Goal: Task Accomplishment & Management: Use online tool/utility

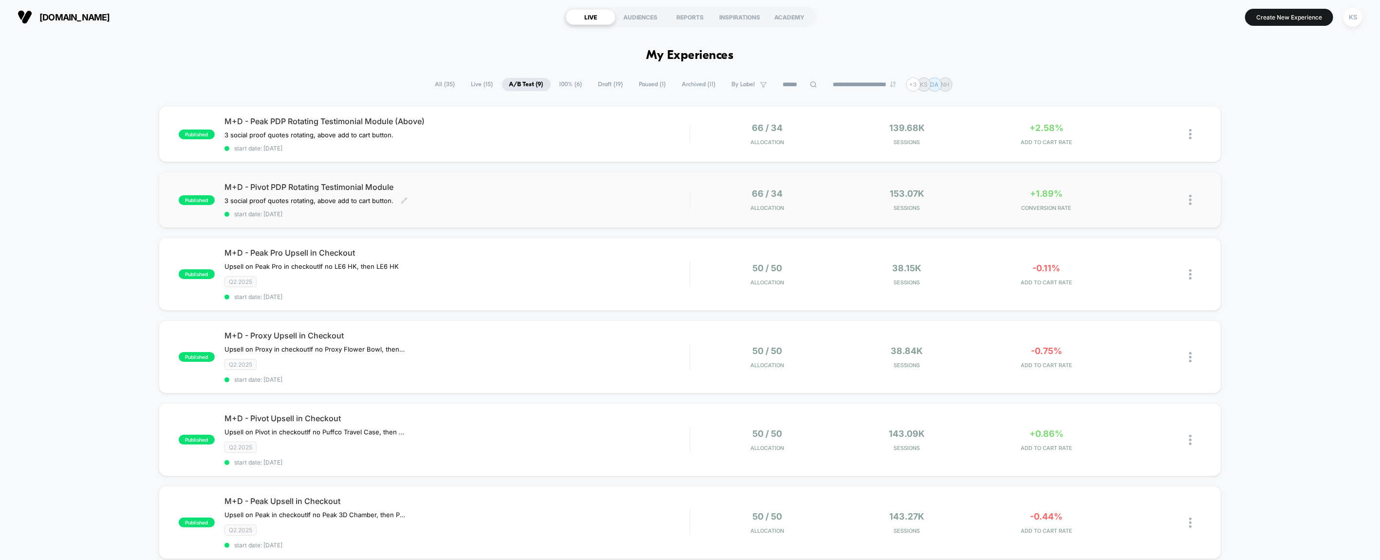
click at [513, 210] on span "start date: [DATE]" at bounding box center [456, 213] width 465 height 7
click at [426, 281] on div "Q2 2025" at bounding box center [456, 281] width 465 height 11
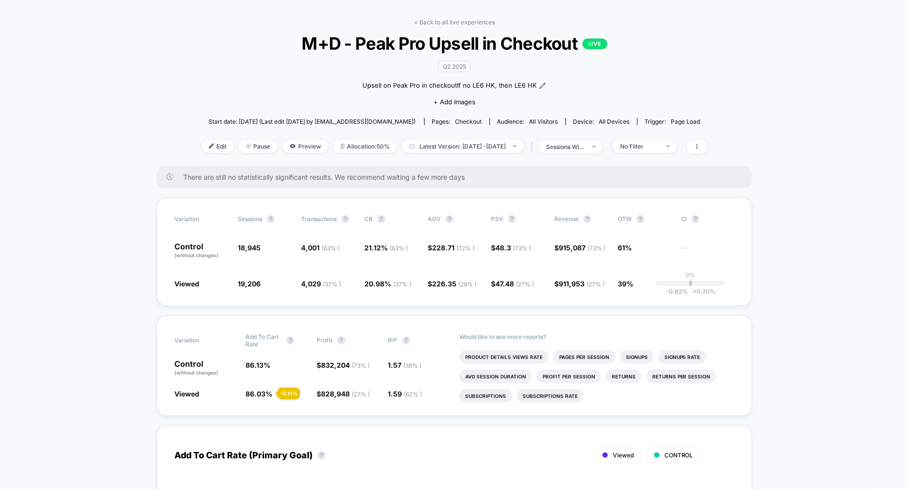
scroll to position [33, 0]
click at [659, 144] on div "No Filter" at bounding box center [639, 145] width 39 height 7
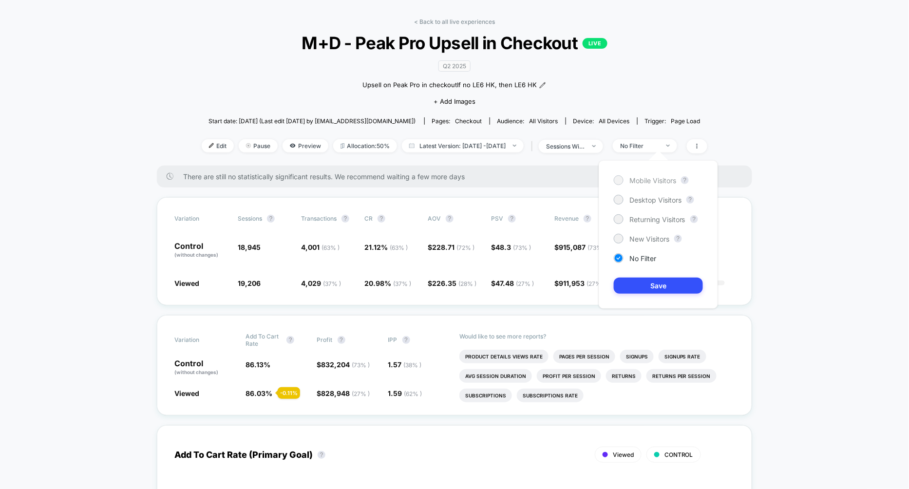
drag, startPoint x: 659, startPoint y: 180, endPoint x: 649, endPoint y: 184, distance: 10.9
click at [659, 180] on span "Mobile Visitors" at bounding box center [652, 180] width 47 height 8
drag, startPoint x: 657, startPoint y: 286, endPoint x: 626, endPoint y: 263, distance: 38.4
click at [657, 286] on button "Save" at bounding box center [657, 286] width 89 height 16
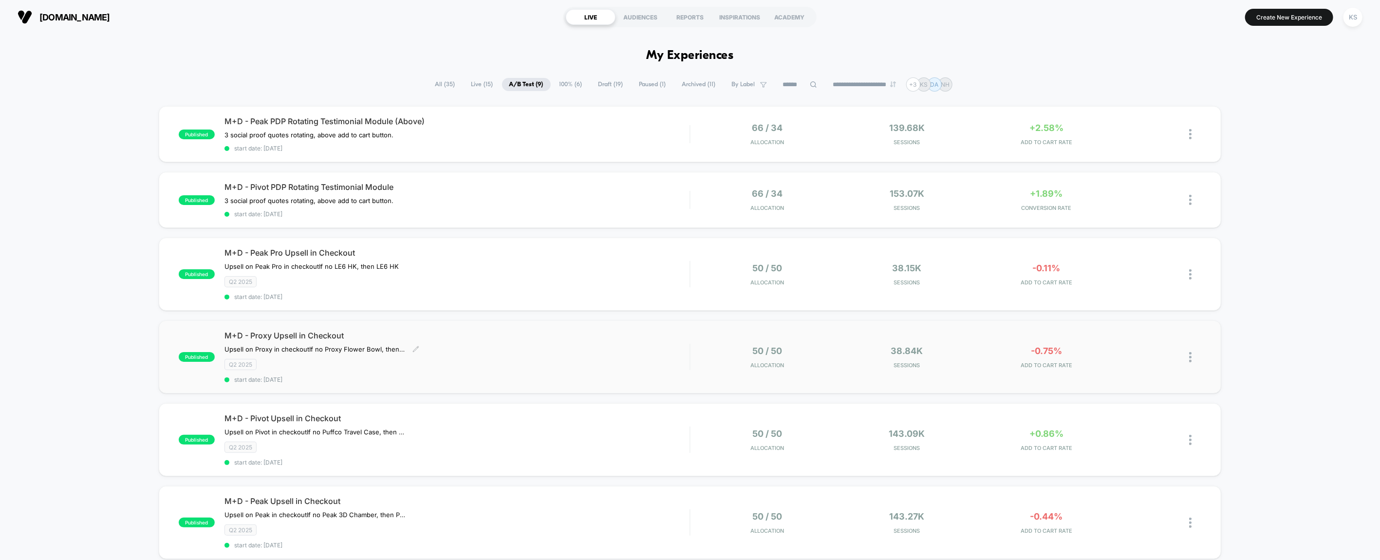
click at [366, 370] on div "M+D - Proxy Upsell in Checkout Upsell on Proxy in checkout If no Proxy Flower B…" at bounding box center [456, 357] width 465 height 53
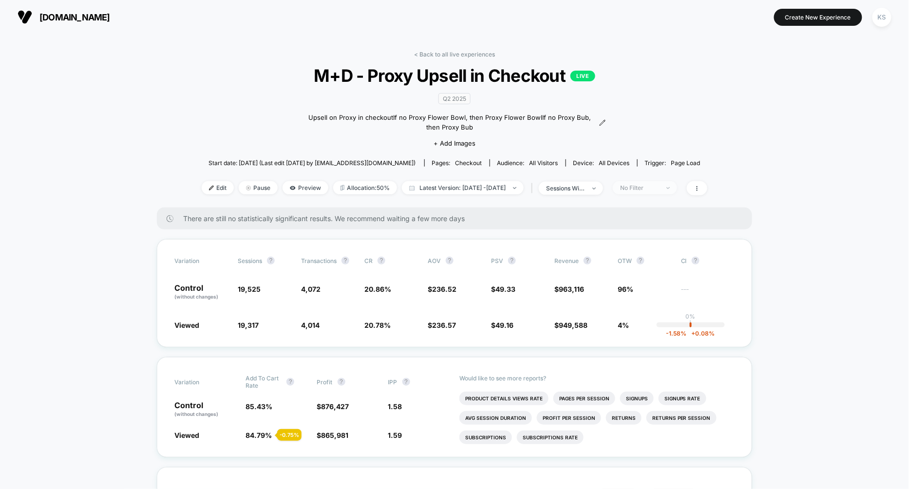
drag, startPoint x: 660, startPoint y: 184, endPoint x: 661, endPoint y: 189, distance: 5.4
click at [659, 185] on div "No Filter" at bounding box center [639, 187] width 39 height 7
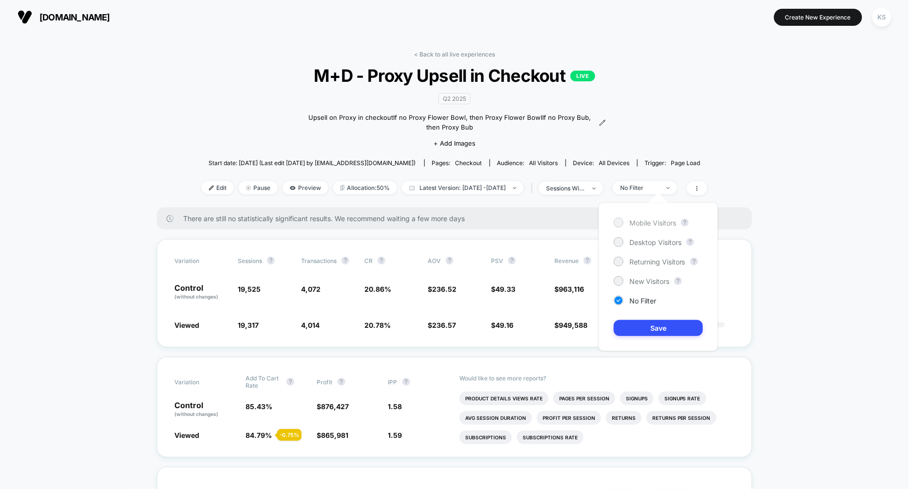
click at [660, 220] on span "Mobile Visitors" at bounding box center [652, 223] width 47 height 8
click at [660, 321] on button "Save" at bounding box center [657, 328] width 89 height 16
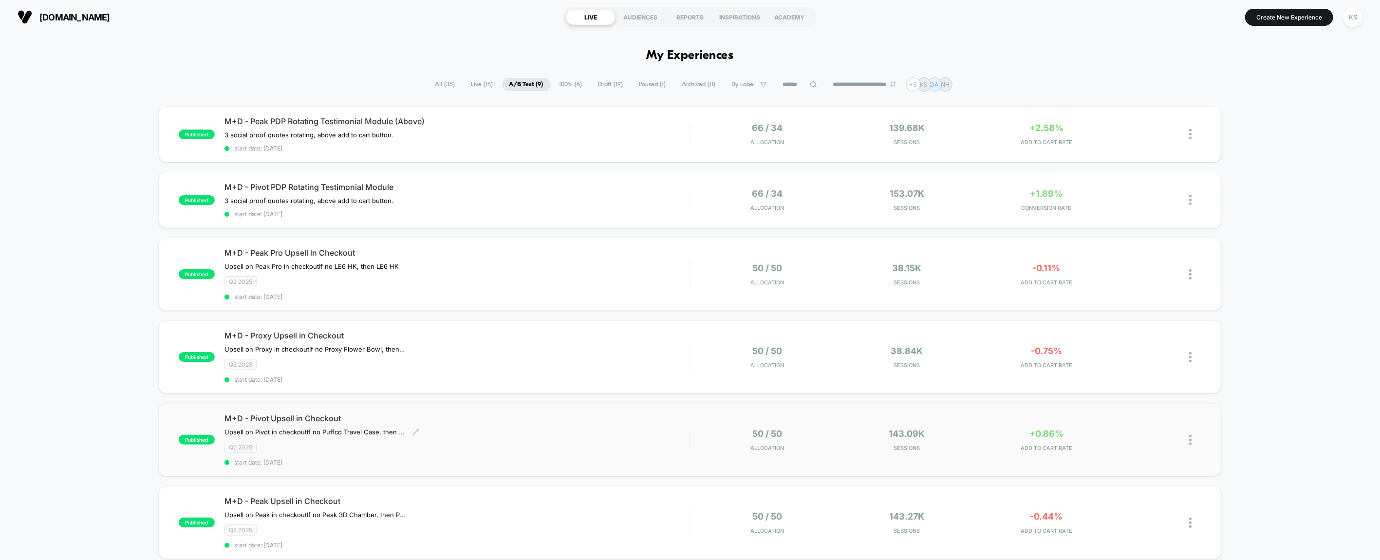
click at [318, 442] on div "Q2 2025" at bounding box center [456, 447] width 465 height 11
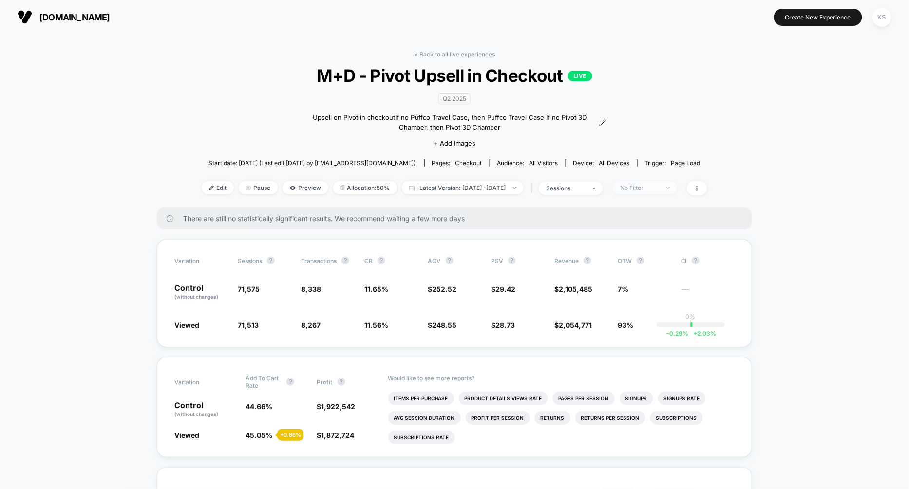
click at [677, 187] on span "No Filter" at bounding box center [645, 187] width 64 height 13
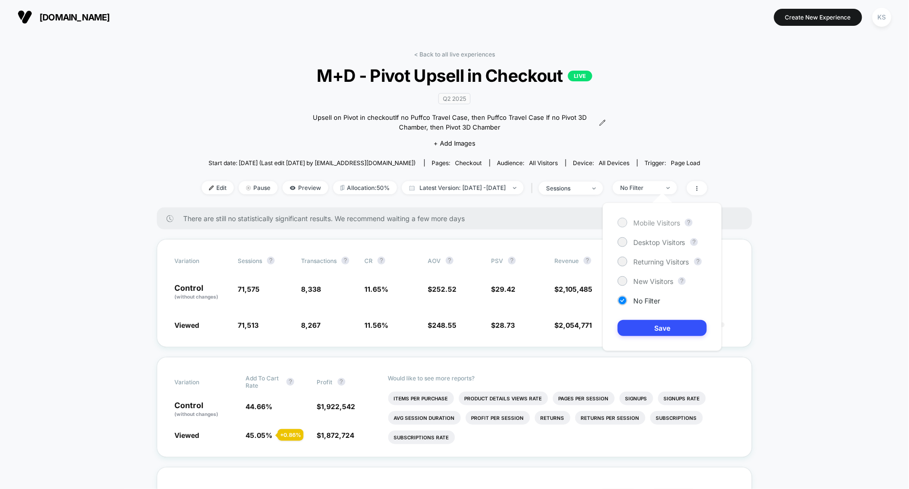
click at [660, 223] on span "Mobile Visitors" at bounding box center [656, 223] width 47 height 8
drag, startPoint x: 662, startPoint y: 327, endPoint x: 639, endPoint y: 324, distance: 23.0
click at [662, 327] on button "Save" at bounding box center [661, 328] width 89 height 16
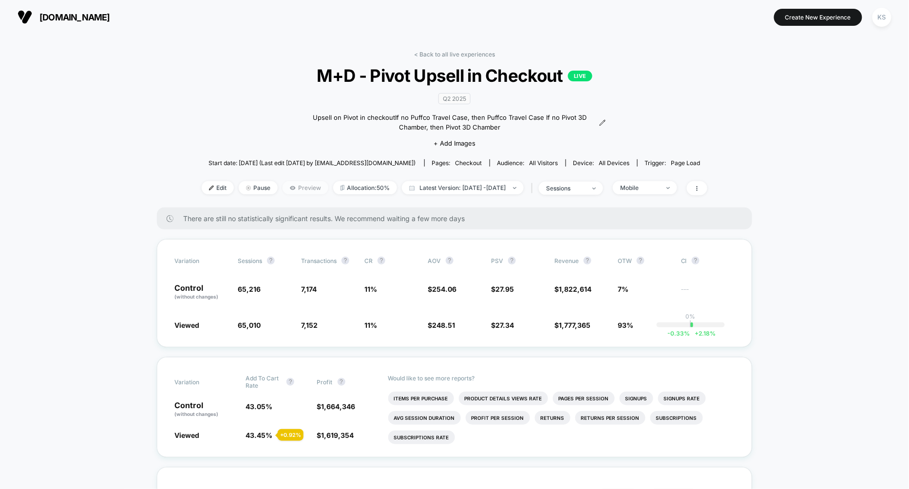
click at [285, 186] on span "Preview" at bounding box center [305, 187] width 46 height 13
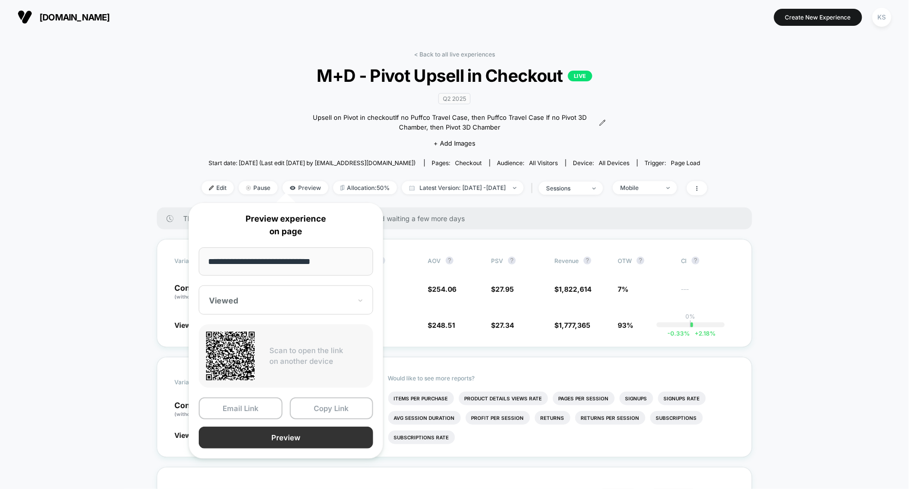
click at [276, 443] on button "Preview" at bounding box center [286, 438] width 174 height 22
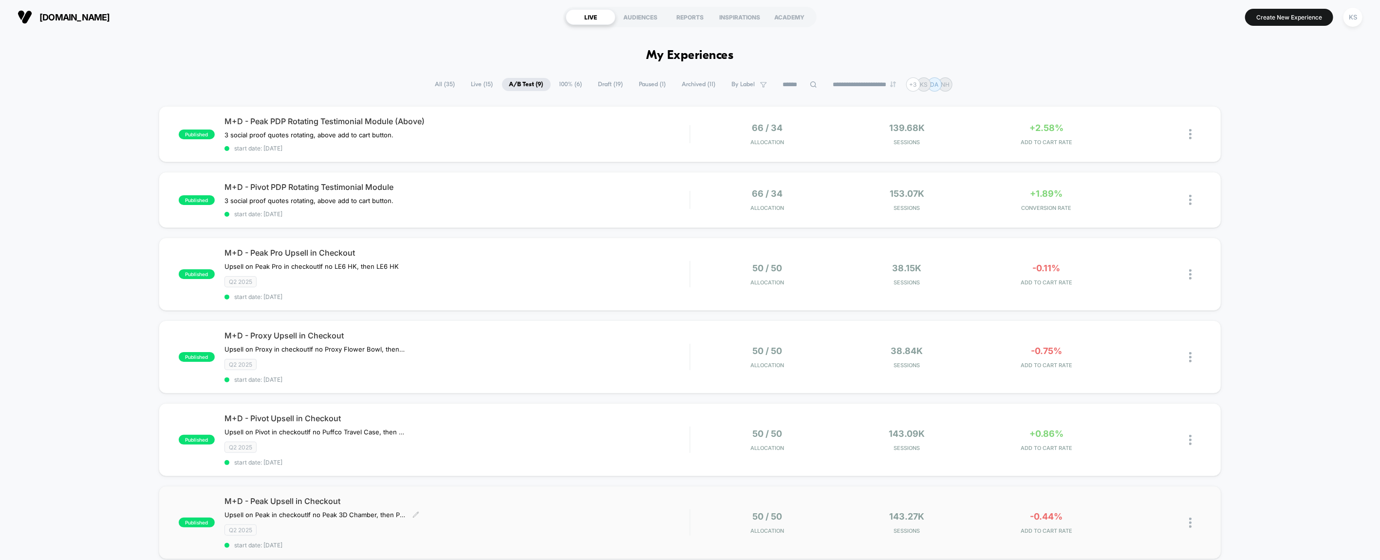
click at [361, 503] on div "M+D - Peak Upsell in Checkout Upsell on Peak in checkout If no Peak 3D Chamber,…" at bounding box center [456, 522] width 465 height 53
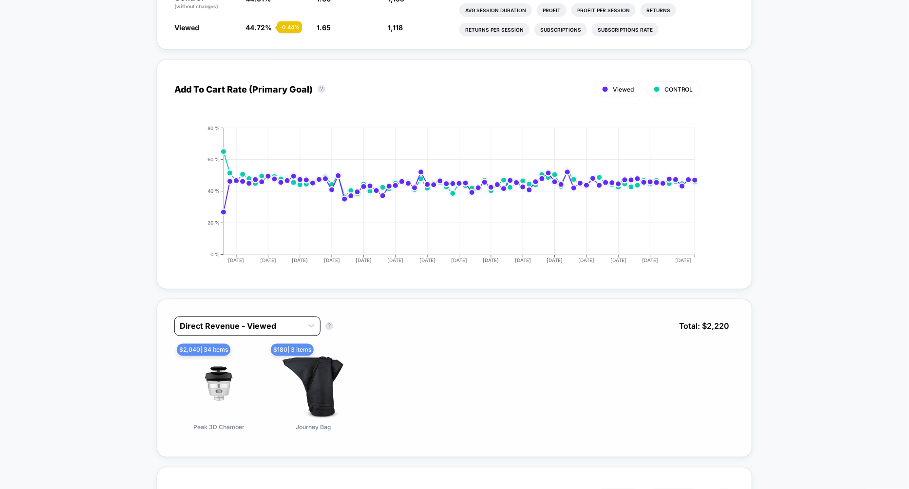
scroll to position [406, 0]
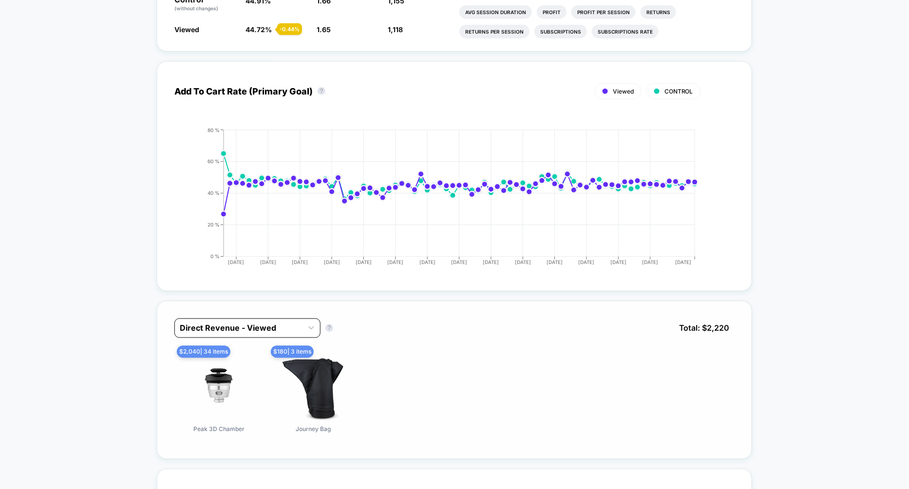
click at [204, 329] on div at bounding box center [239, 328] width 118 height 12
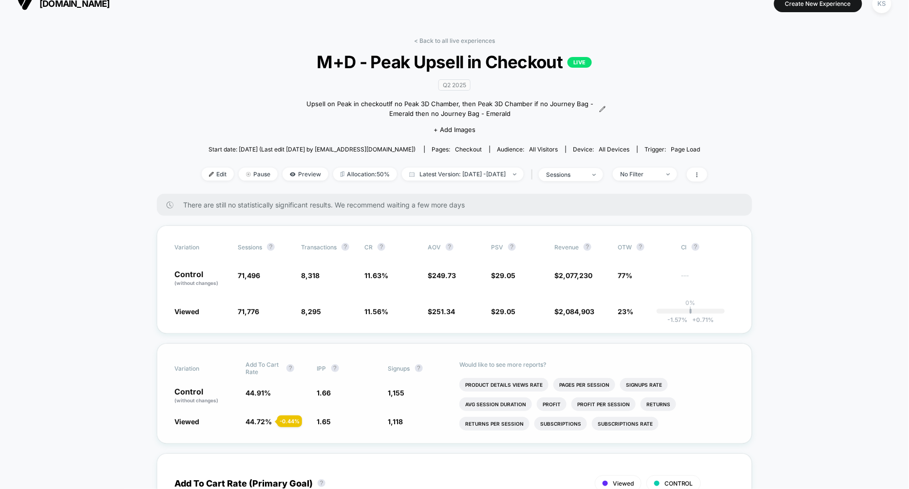
scroll to position [15, 0]
click at [707, 175] on span at bounding box center [697, 174] width 20 height 14
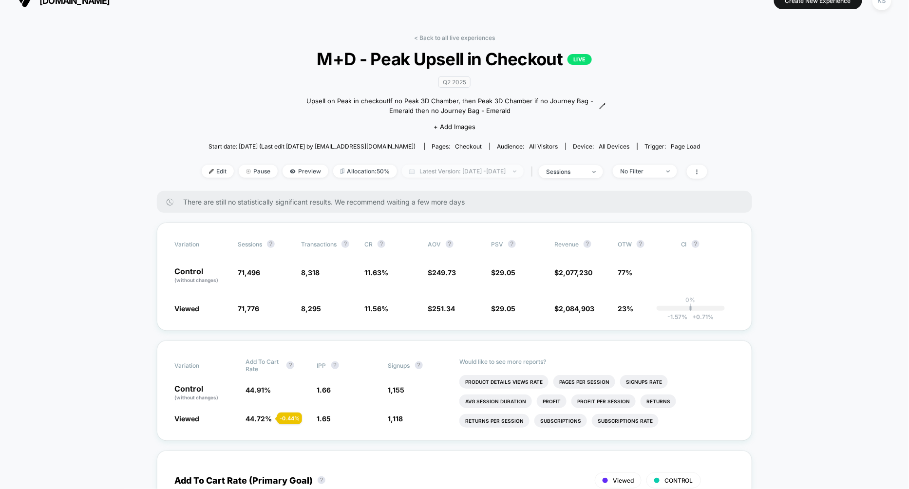
scroll to position [0, 0]
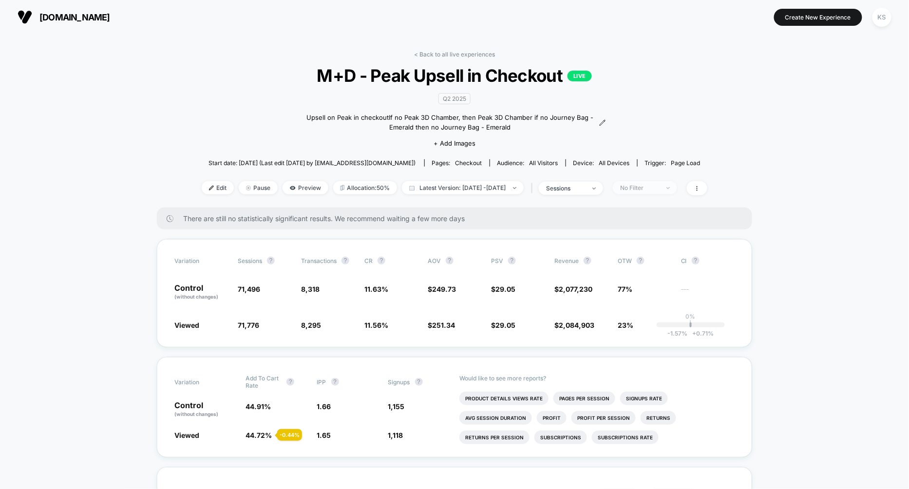
click at [659, 192] on span "No Filter" at bounding box center [645, 187] width 64 height 13
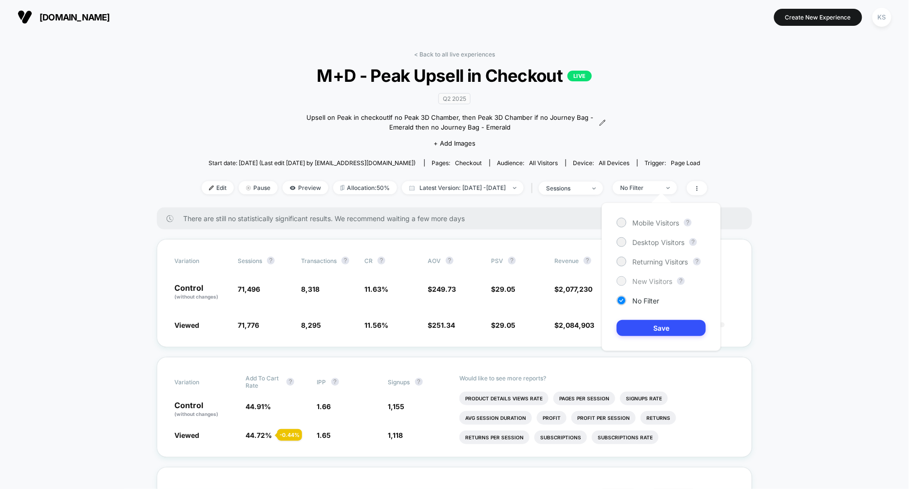
drag, startPoint x: 650, startPoint y: 221, endPoint x: 652, endPoint y: 285, distance: 63.8
click at [650, 222] on span "Mobile Visitors" at bounding box center [655, 223] width 47 height 8
click at [654, 330] on button "Save" at bounding box center [660, 328] width 89 height 16
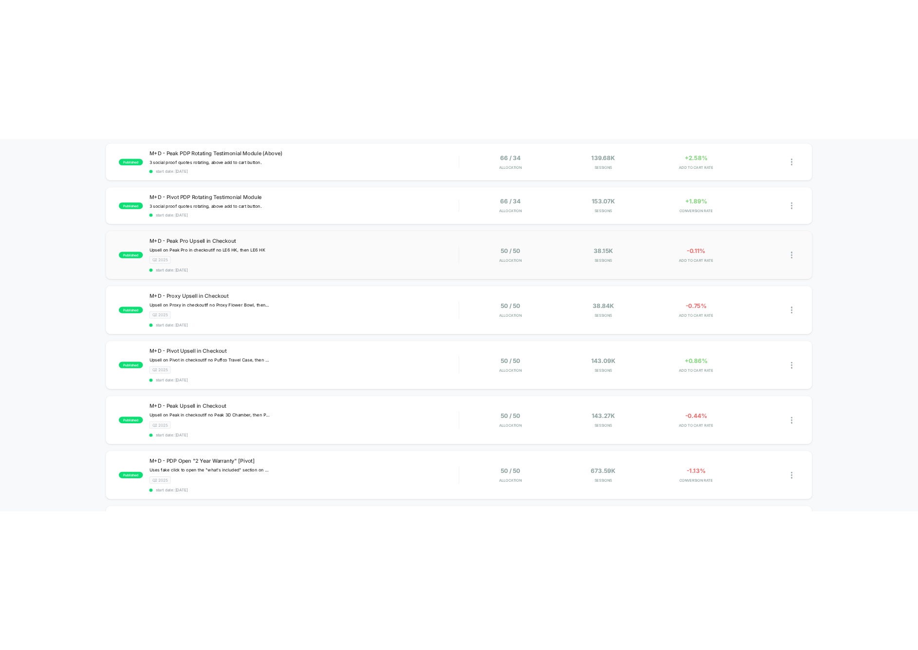
scroll to position [281, 0]
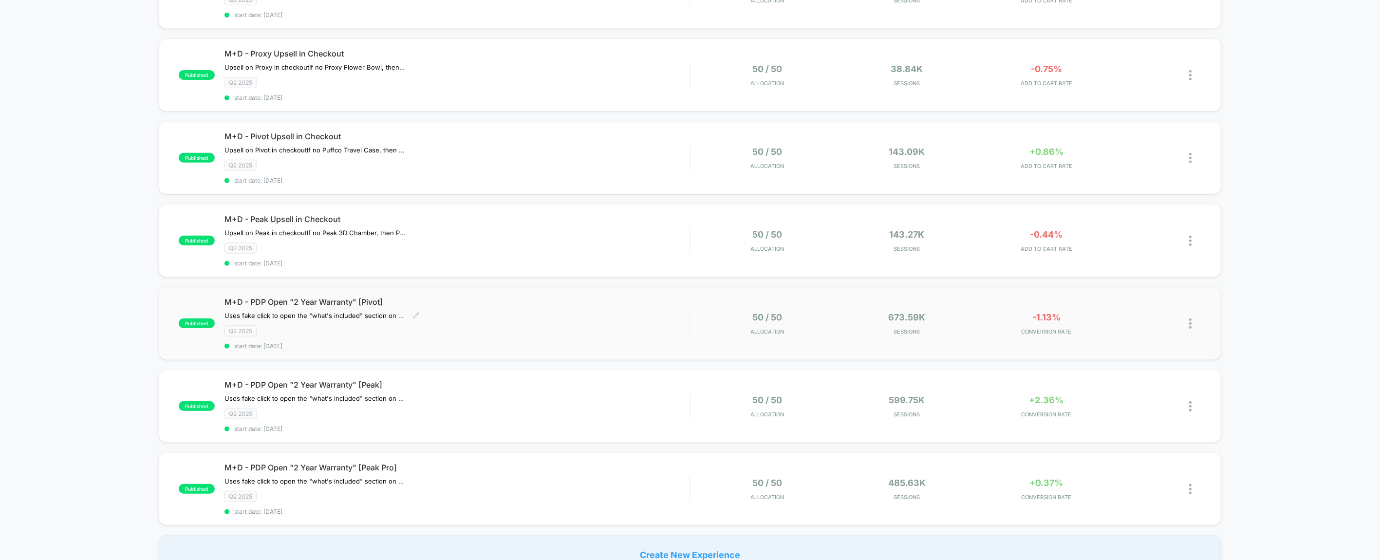
click at [421, 342] on span "start date: [DATE]" at bounding box center [456, 345] width 465 height 7
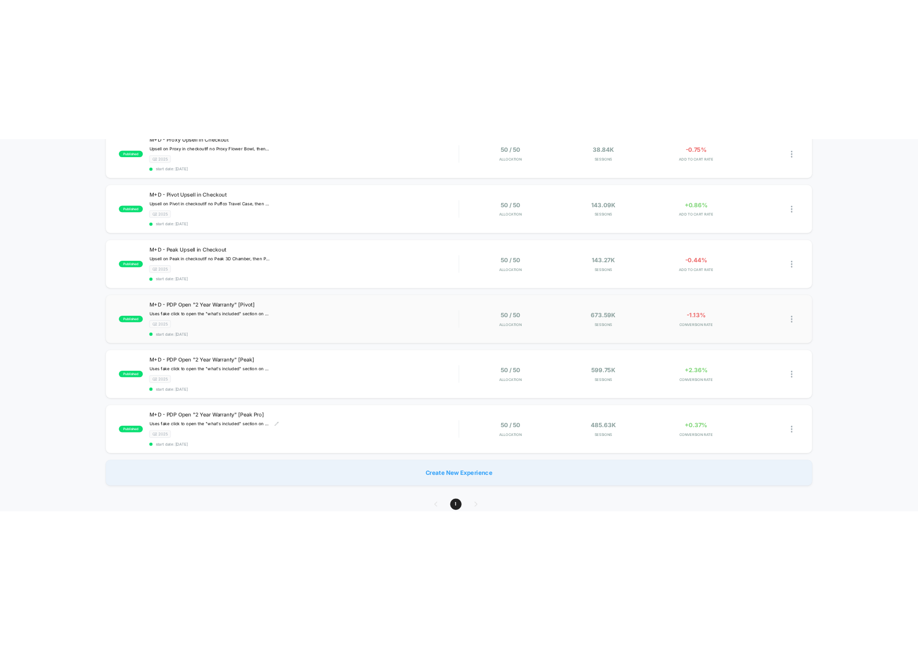
scroll to position [302, 0]
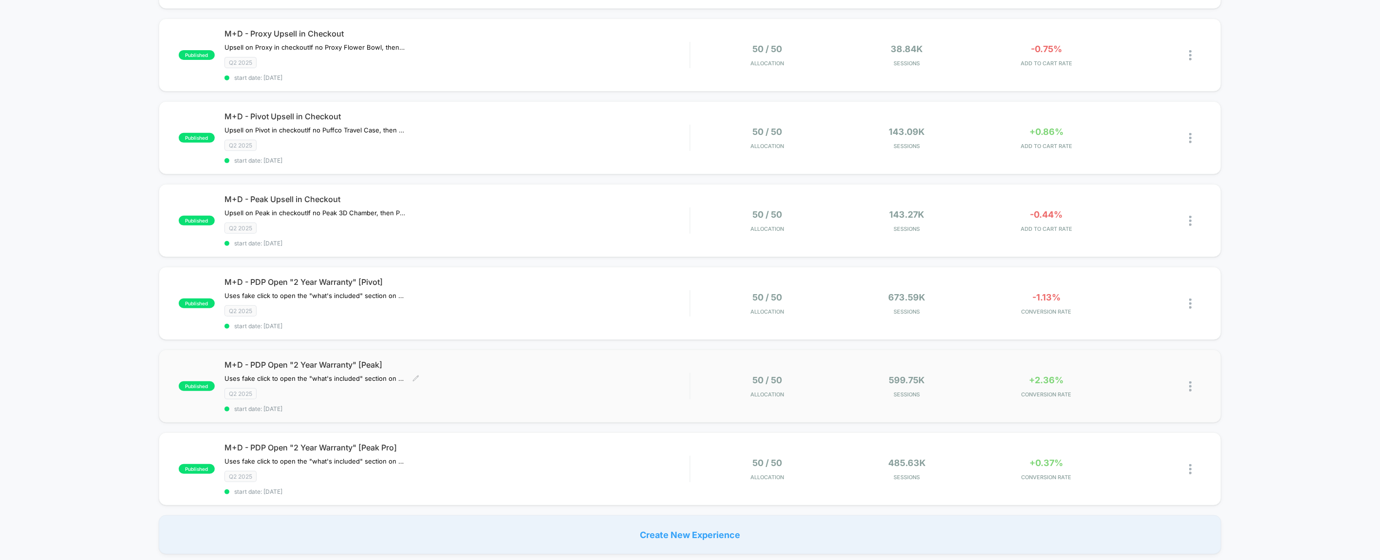
click at [403, 388] on div "Q2 2025" at bounding box center [456, 393] width 465 height 11
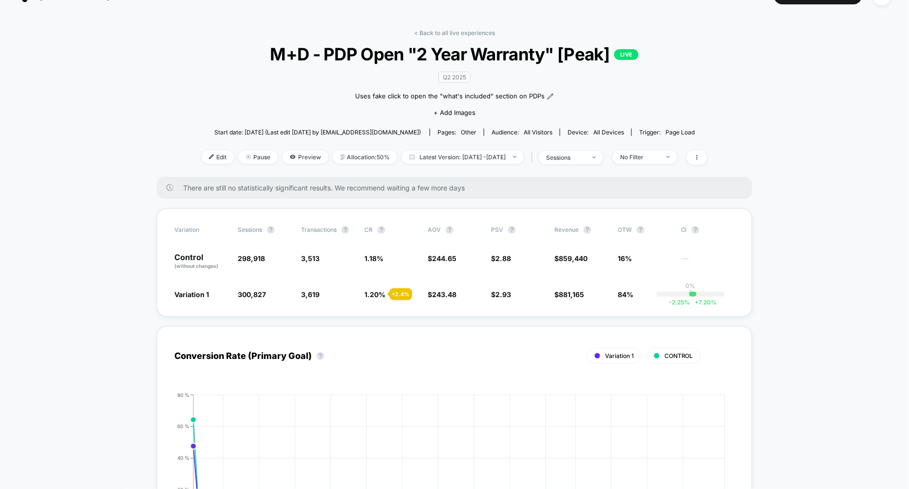
scroll to position [21, 0]
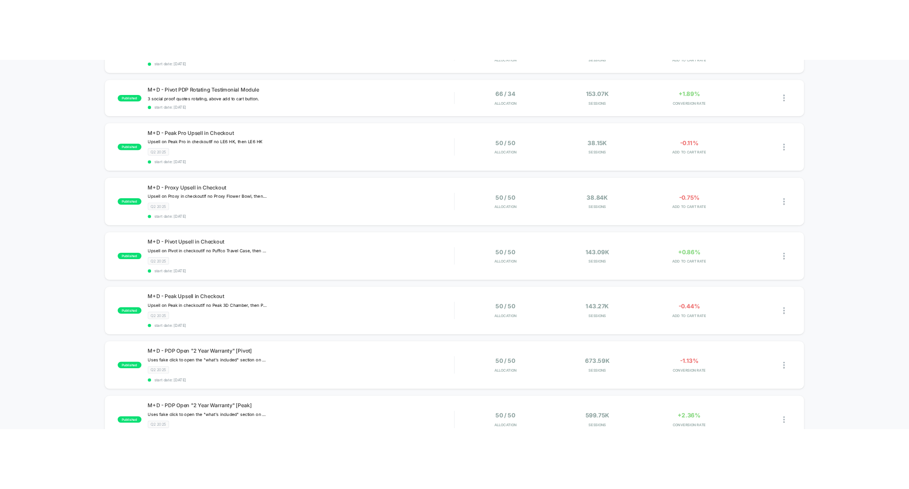
scroll to position [450, 0]
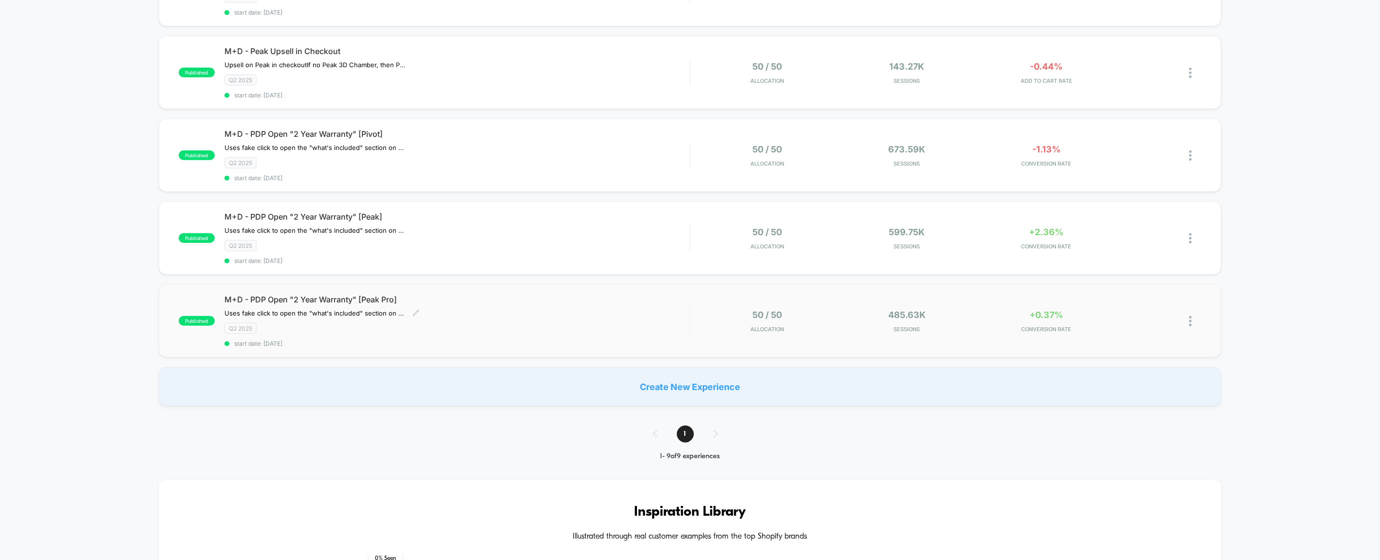
click at [378, 340] on span "start date: [DATE]" at bounding box center [456, 343] width 465 height 7
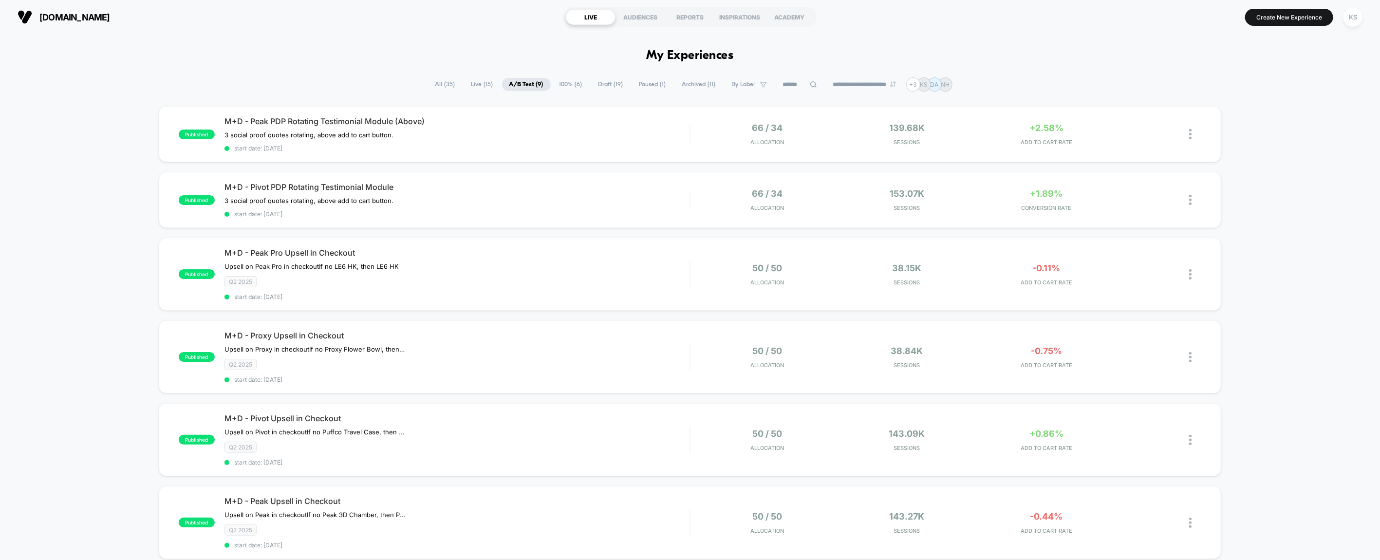
click at [559, 83] on span "100% ( 6 )" at bounding box center [570, 84] width 37 height 13
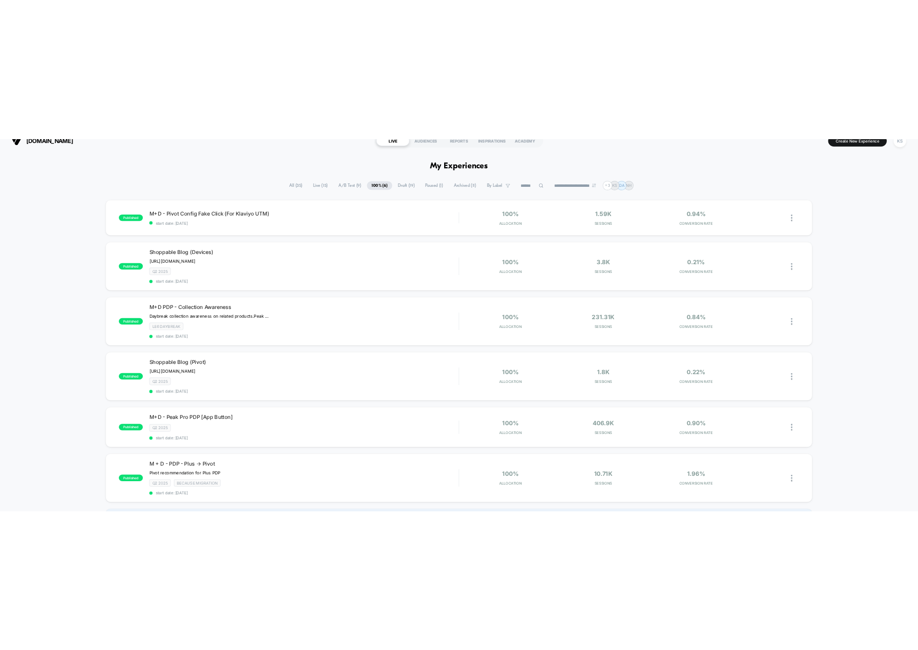
scroll to position [16, 0]
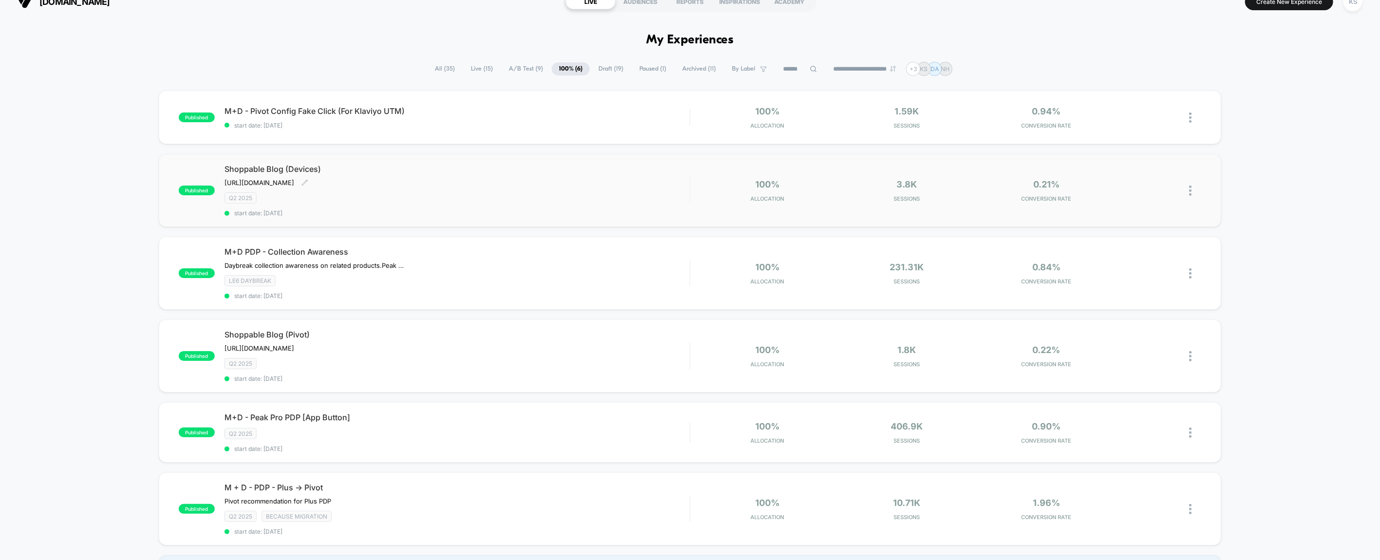
click at [456, 192] on div "Q2 2025" at bounding box center [456, 197] width 465 height 11
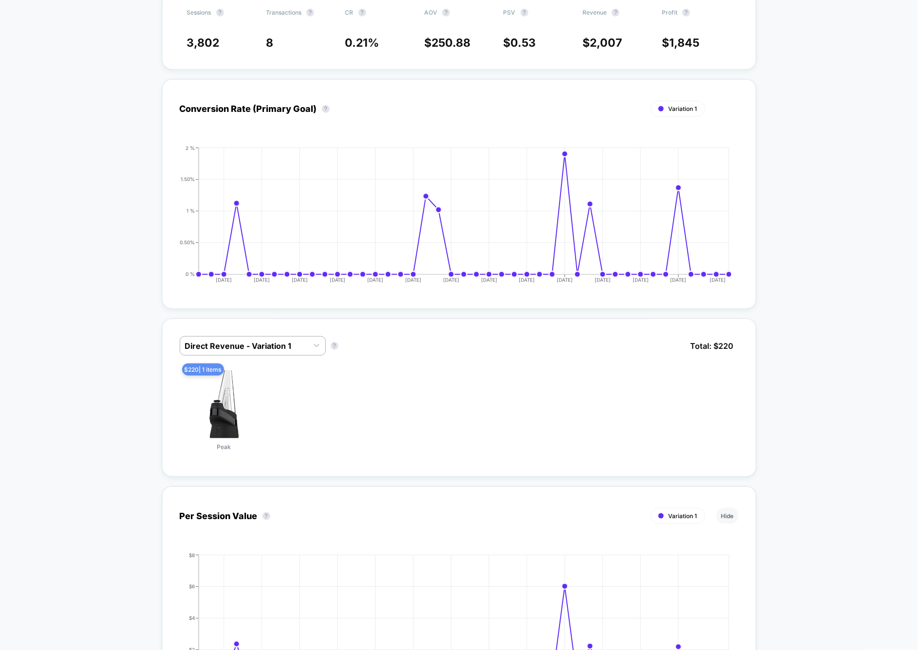
scroll to position [217, 0]
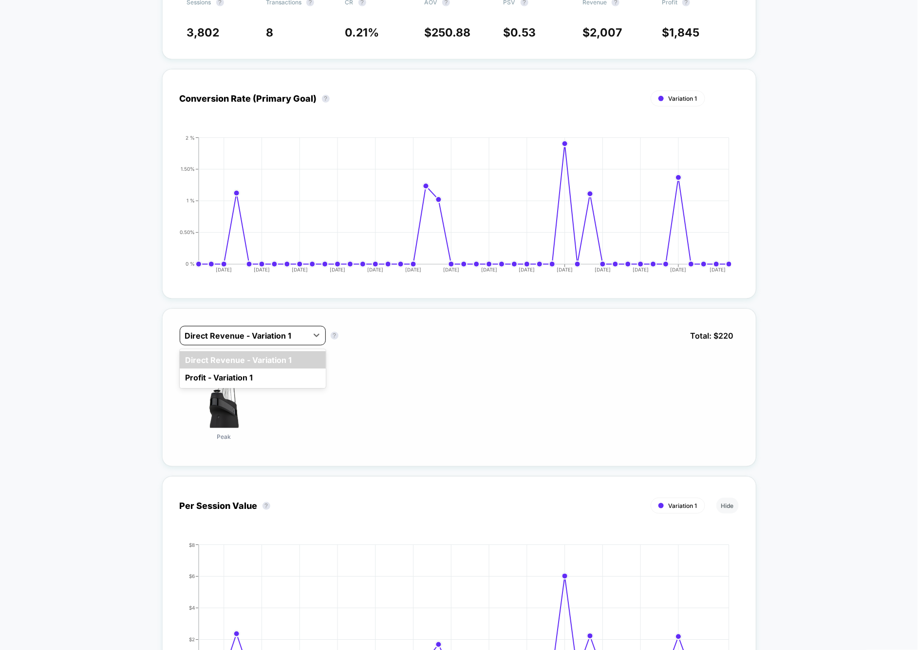
click at [291, 330] on div at bounding box center [244, 336] width 118 height 12
click at [386, 322] on div "option Direct Revenue - Variation 1 focused, 1 of 2. 2 results available. Use U…" at bounding box center [459, 388] width 594 height 158
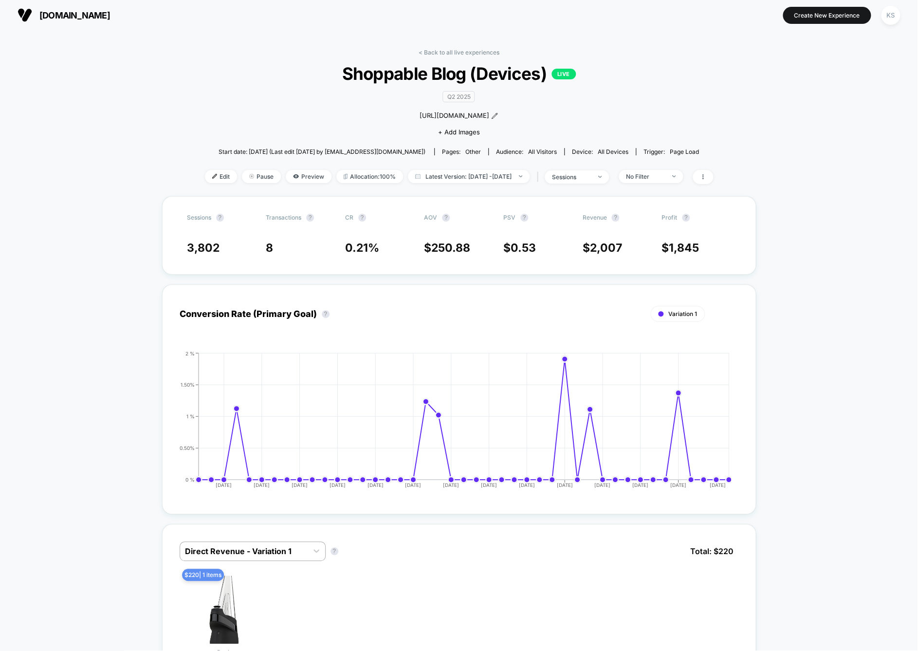
scroll to position [2, 0]
click at [662, 175] on div "No Filter" at bounding box center [645, 176] width 39 height 7
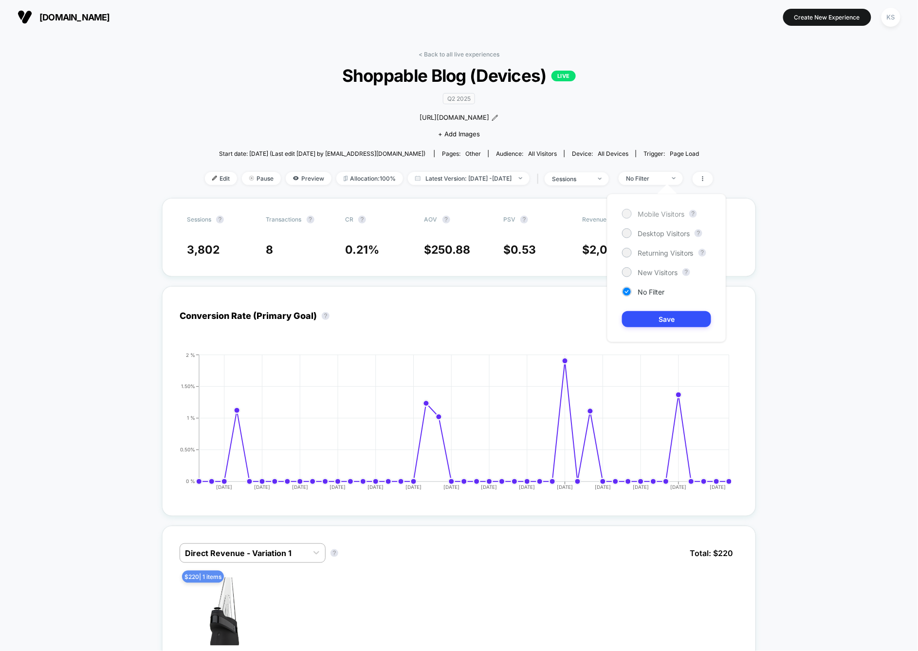
click at [661, 214] on span "Mobile Visitors" at bounding box center [661, 214] width 47 height 8
click at [661, 321] on button "Save" at bounding box center [666, 319] width 89 height 16
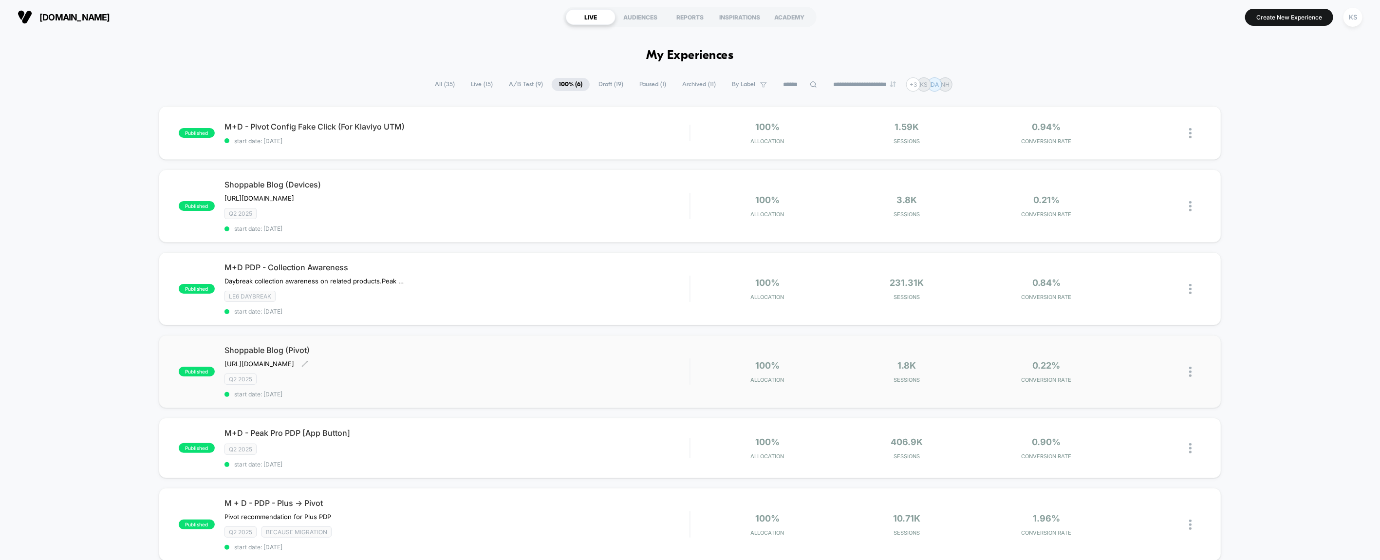
click at [308, 361] on div "[URL][DOMAIN_NAME]" at bounding box center [266, 364] width 84 height 8
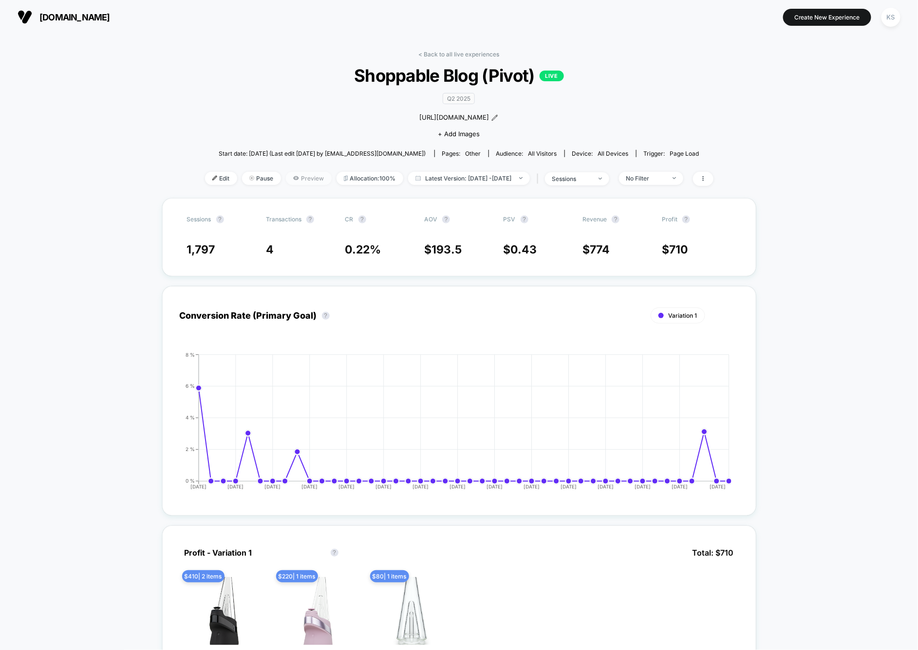
click at [296, 178] on span "Preview" at bounding box center [309, 178] width 46 height 13
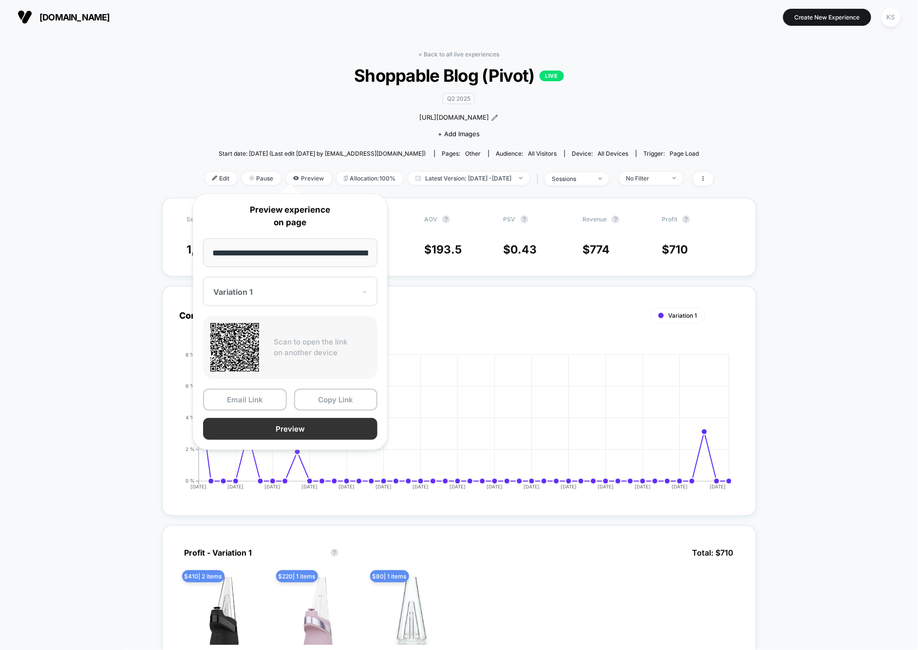
click at [320, 433] on button "Preview" at bounding box center [290, 429] width 174 height 22
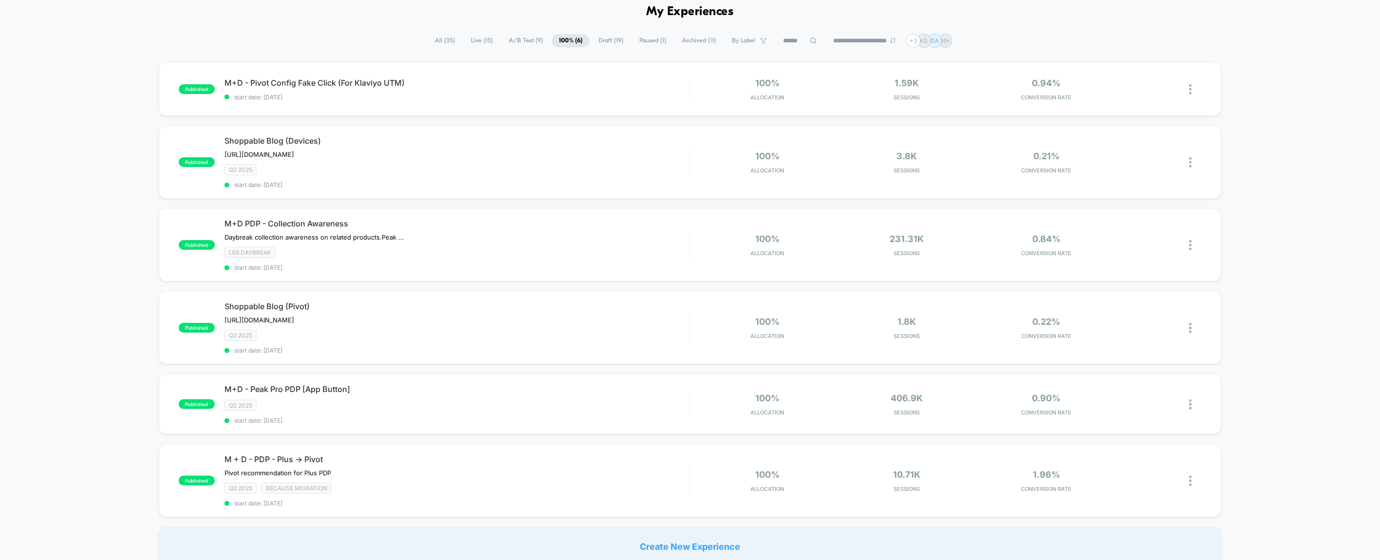
scroll to position [45, 0]
click at [414, 485] on div "Q2 2025 Because migration" at bounding box center [456, 487] width 465 height 11
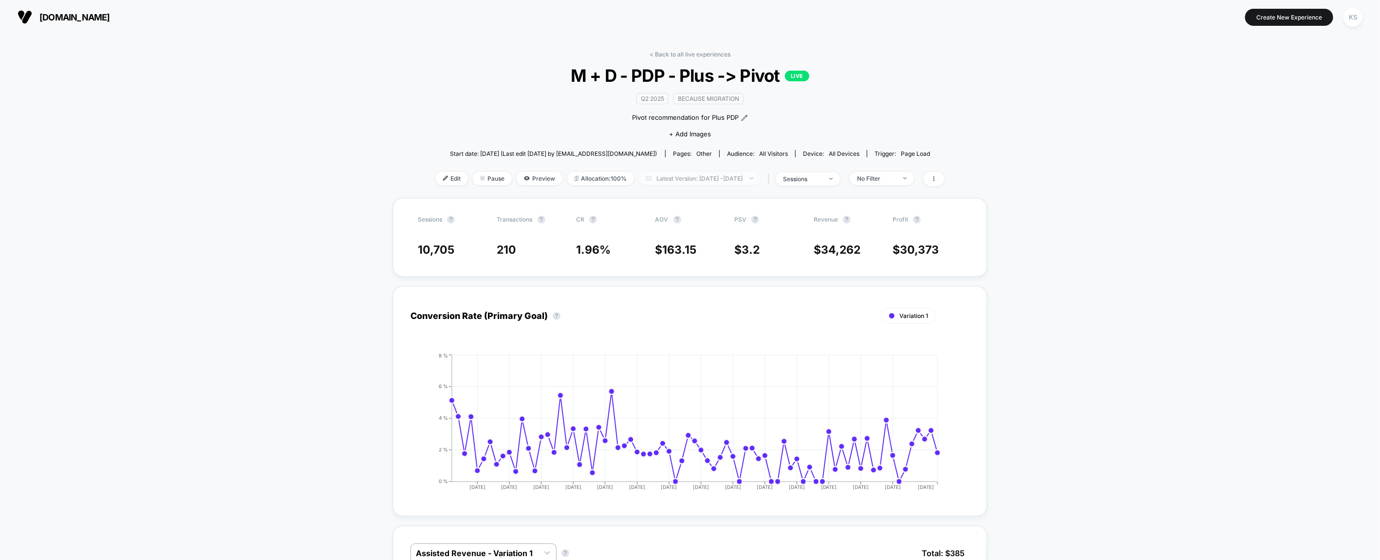
click at [709, 170] on div "< Back to all live experiences M + D - PDP - Plus -> Pivot LIVE Q2 2025 Because…" at bounding box center [690, 125] width 508 height 148
click at [707, 172] on span "Latest Version: May 28, 2025 - Aug 12, 2025" at bounding box center [700, 178] width 122 height 13
click at [643, 294] on div "Latest Version (77 days) Today Yesterday Last Week Last Month Custom Range" at bounding box center [662, 254] width 89 height 111
click at [637, 300] on button "Custom Range" at bounding box center [643, 301] width 51 height 9
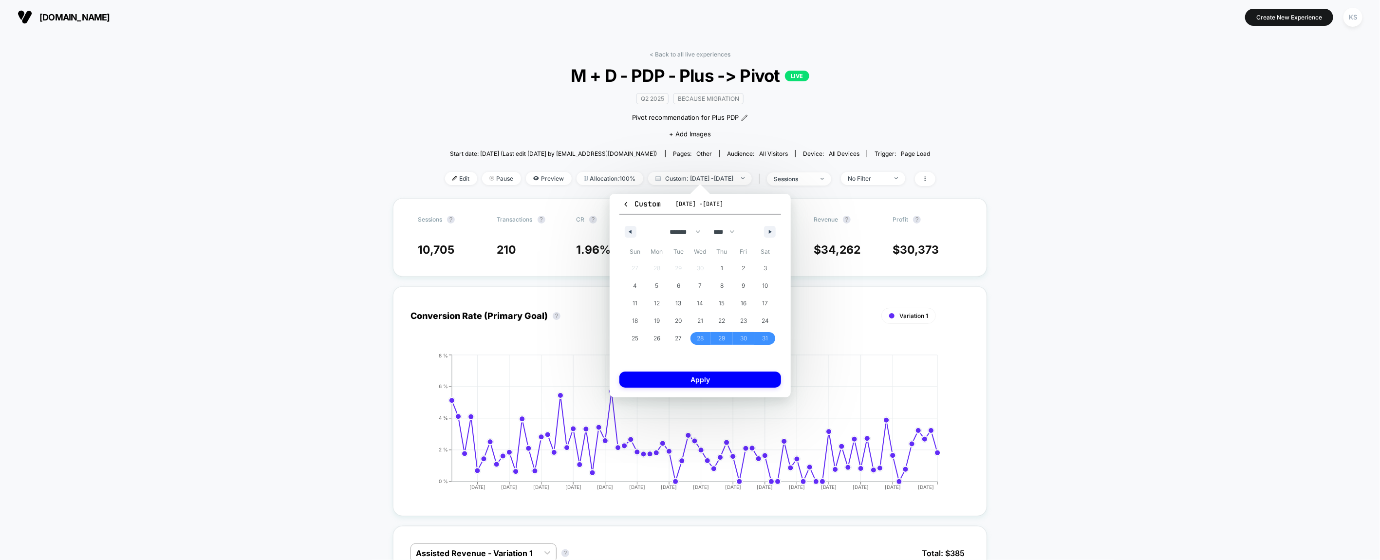
click at [543, 119] on div "Q2 2025 Because migration Pivot recommendation for Plus PDP Click to edit exper…" at bounding box center [690, 115] width 294 height 59
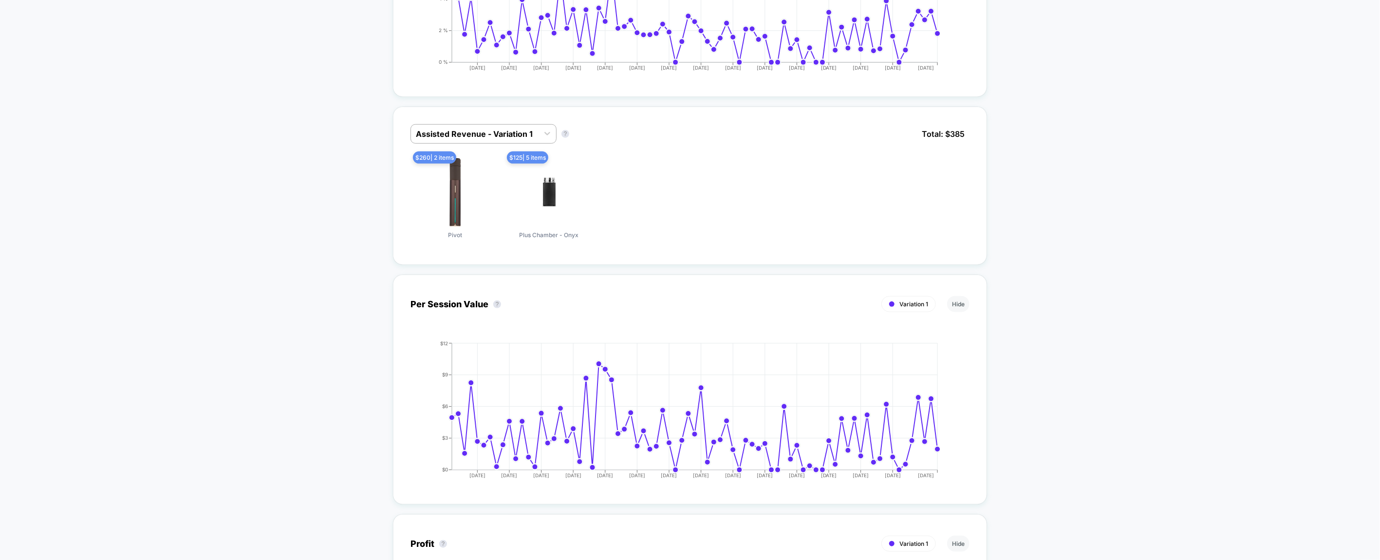
scroll to position [403, 0]
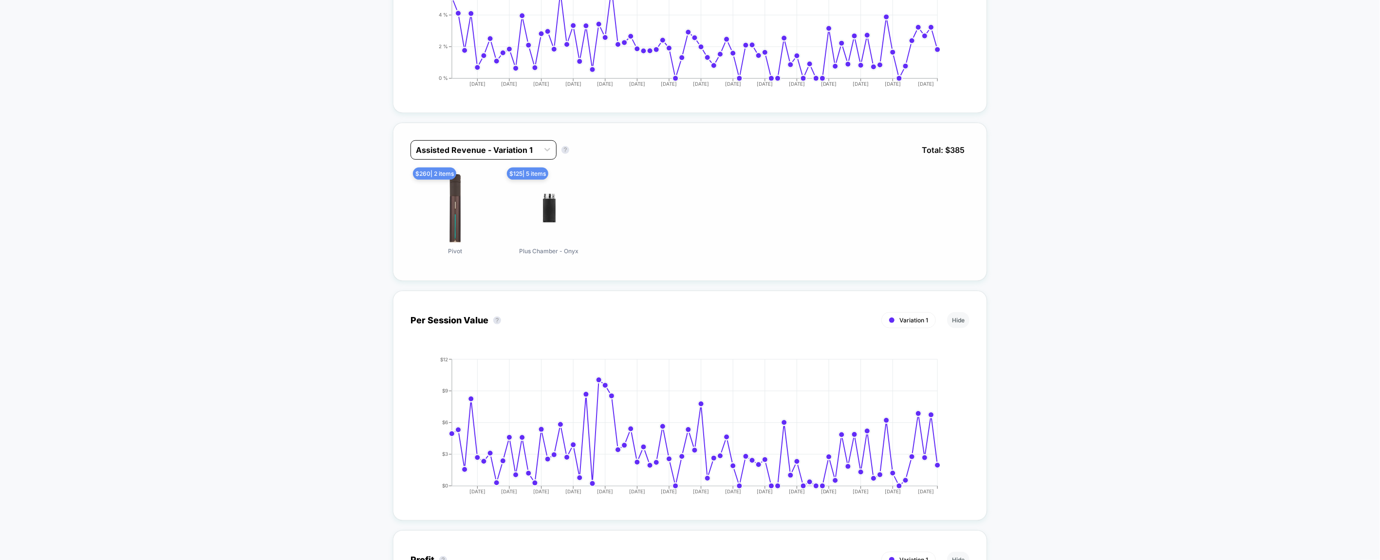
click at [465, 149] on div at bounding box center [475, 150] width 118 height 12
click at [479, 191] on div "Direct Revenue - Variation 1" at bounding box center [483, 192] width 146 height 18
click at [481, 147] on div at bounding box center [475, 150] width 118 height 12
click at [476, 168] on div "Assisted Revenue - Variation 1" at bounding box center [483, 175] width 146 height 18
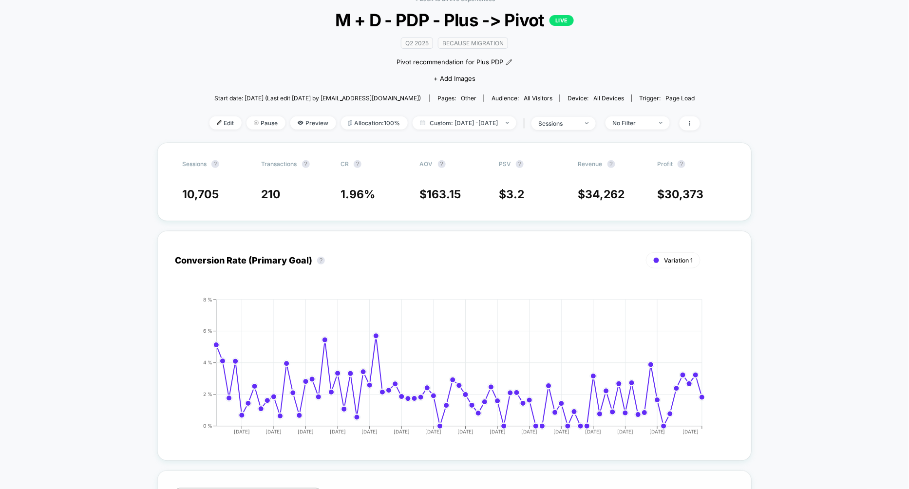
scroll to position [0, 0]
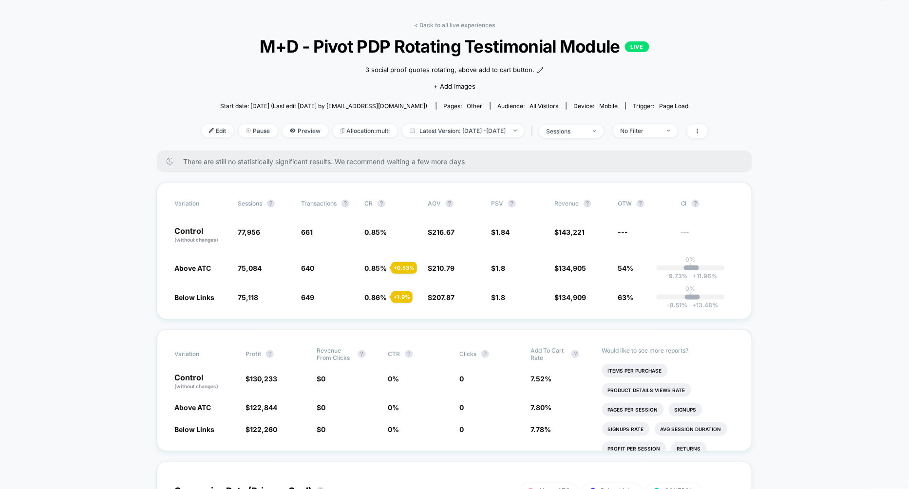
scroll to position [32, 0]
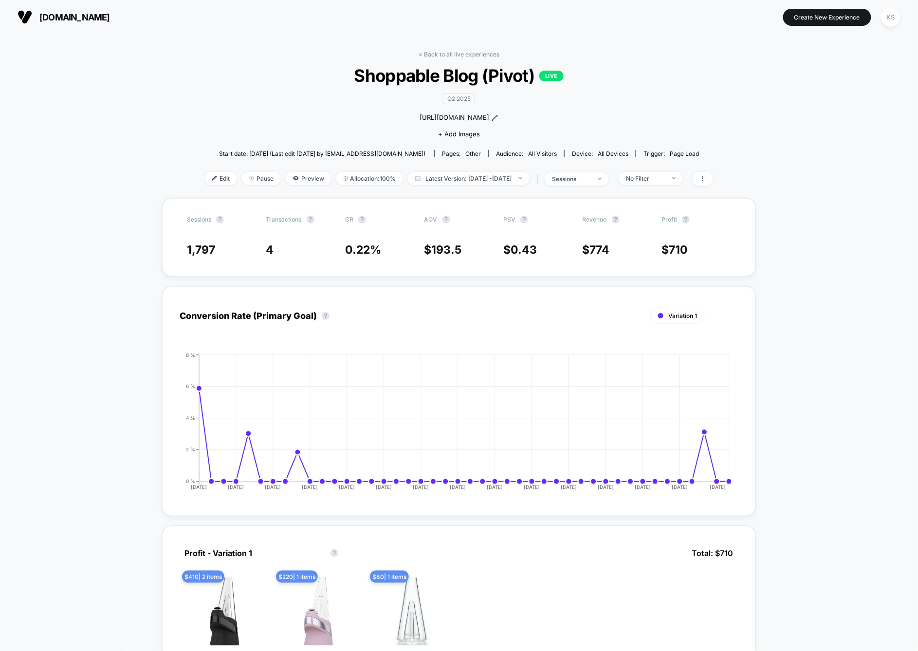
click at [674, 187] on div "< Back to all live experiences Shoppable Blog (Pivot) LIVE Q2 2025 [URL][DOMAIN…" at bounding box center [459, 125] width 508 height 148
click at [665, 180] on div "No Filter" at bounding box center [645, 178] width 39 height 7
drag, startPoint x: 654, startPoint y: 215, endPoint x: 650, endPoint y: 269, distance: 54.2
click at [654, 216] on span "Mobile Visitors" at bounding box center [661, 214] width 47 height 8
click at [672, 316] on button "Save" at bounding box center [666, 319] width 89 height 16
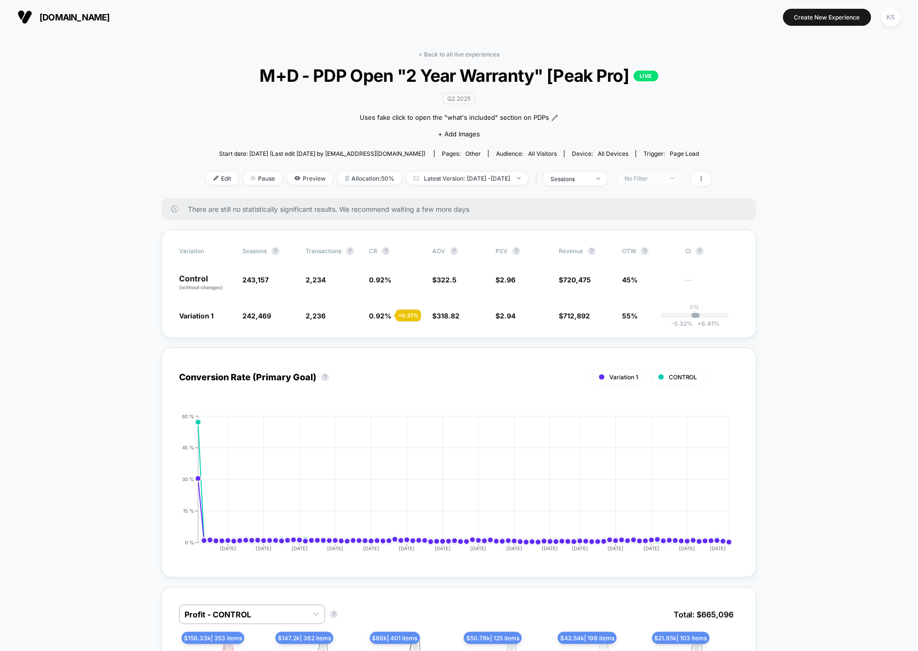
click at [657, 180] on div "No Filter" at bounding box center [644, 178] width 39 height 7
click at [669, 215] on span "Mobile Visitors" at bounding box center [659, 214] width 47 height 8
click at [675, 326] on button "Save" at bounding box center [665, 319] width 89 height 16
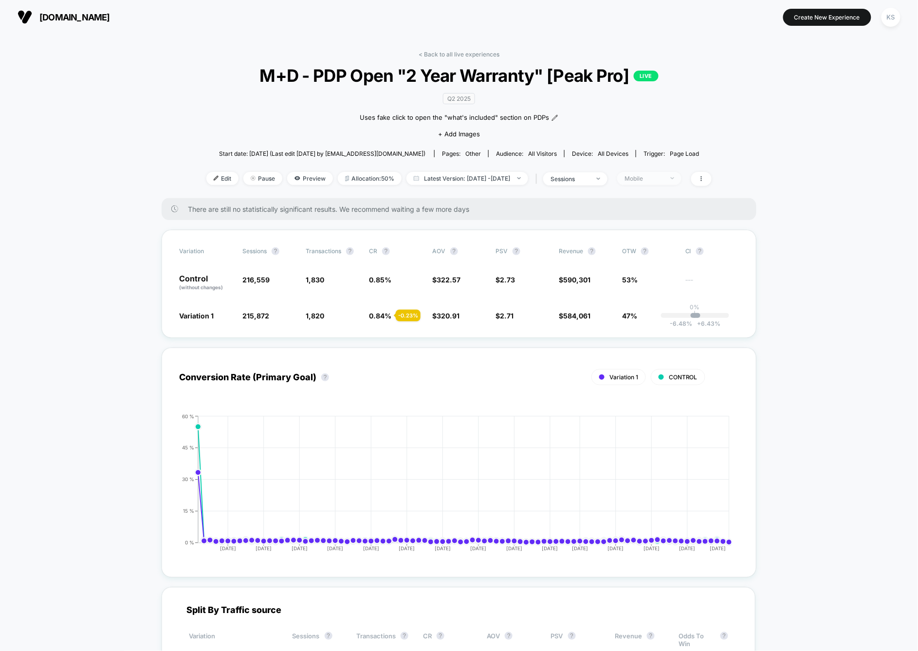
click at [664, 175] on div "Mobile" at bounding box center [644, 178] width 39 height 7
click at [656, 273] on span "New Visitors" at bounding box center [656, 272] width 40 height 8
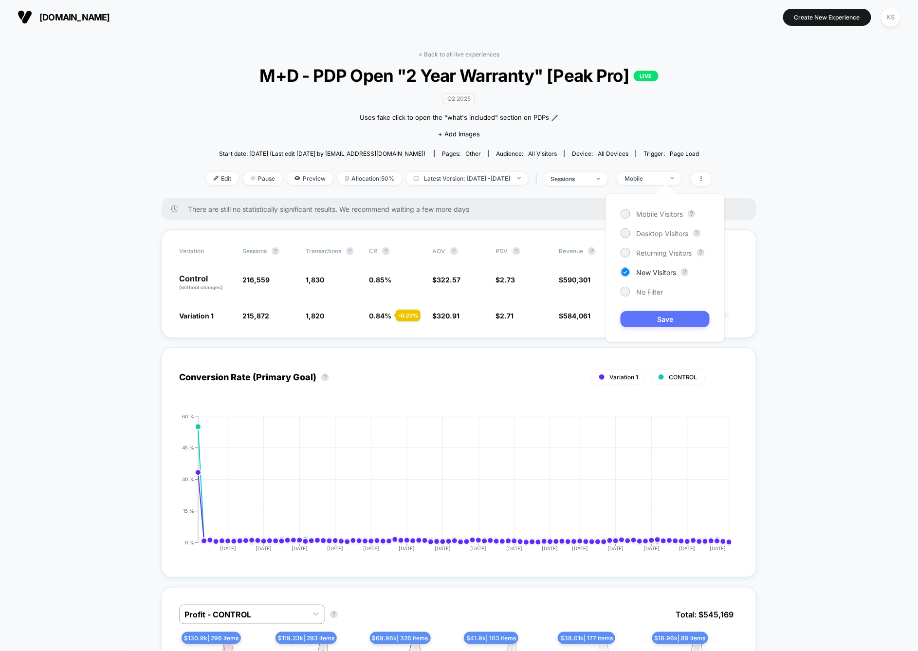
drag, startPoint x: 693, startPoint y: 305, endPoint x: 693, endPoint y: 311, distance: 5.9
click at [693, 307] on div "Mobile Visitors ? Desktop Visitors ? Returning Visitors ? New Visitors ? No Fil…" at bounding box center [665, 268] width 119 height 149
click at [691, 316] on button "Save" at bounding box center [665, 319] width 89 height 16
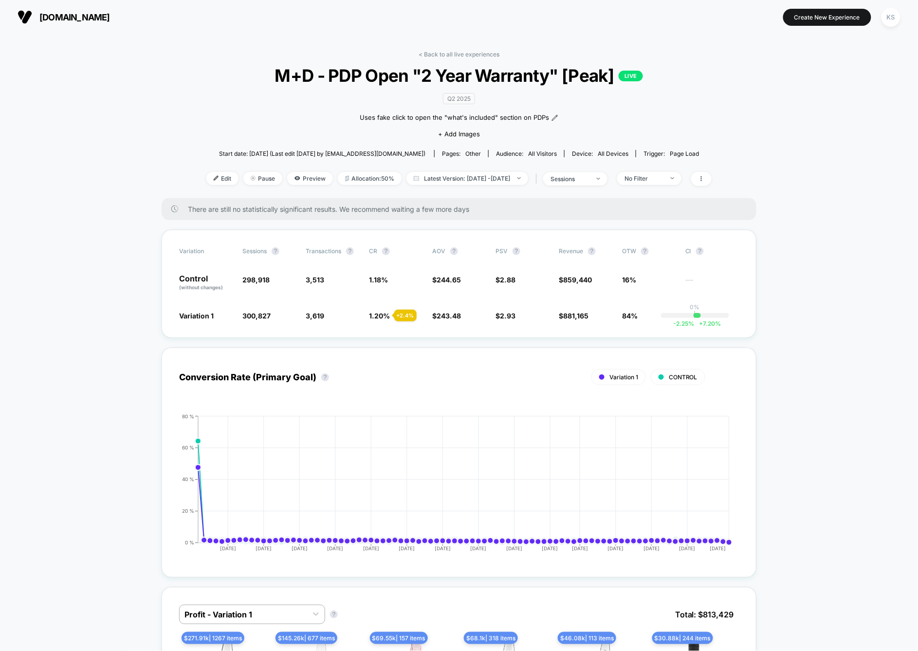
scroll to position [21, 0]
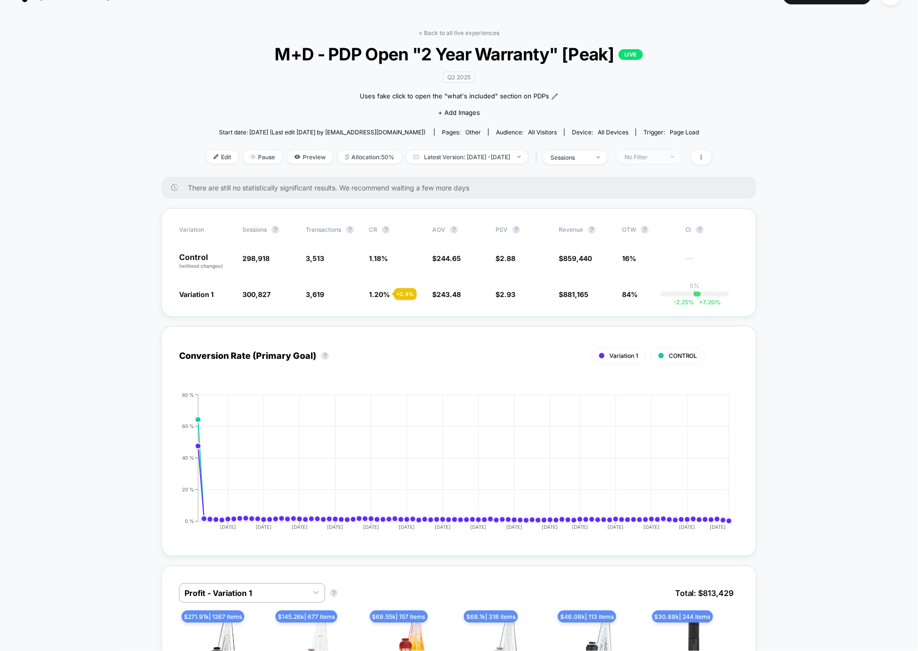
click at [682, 156] on span "No Filter" at bounding box center [649, 156] width 64 height 13
click at [651, 250] on span "New Visitors" at bounding box center [656, 251] width 40 height 8
click at [654, 296] on button "Save" at bounding box center [665, 298] width 89 height 16
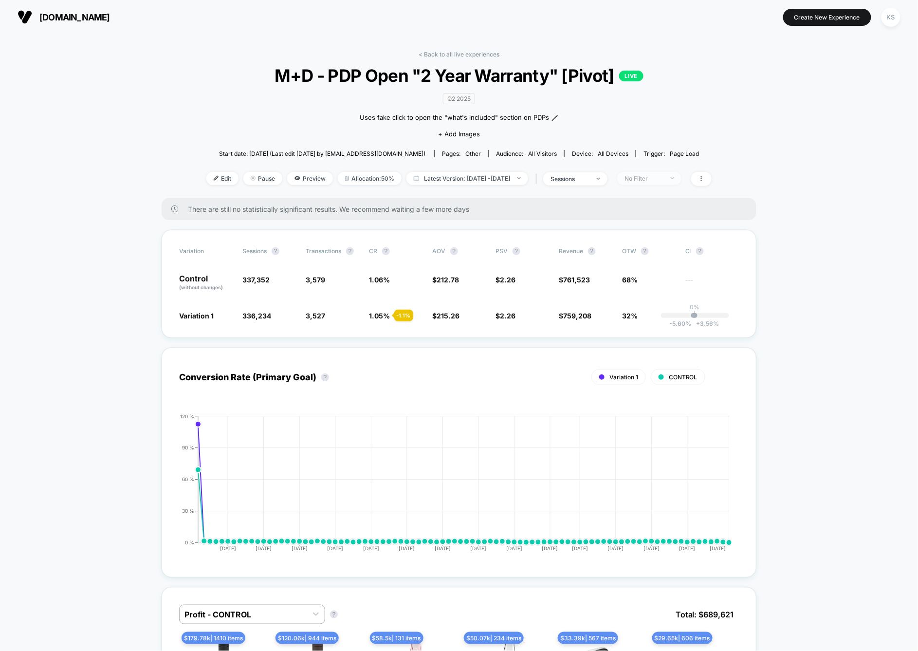
click at [653, 175] on div "No Filter" at bounding box center [644, 178] width 39 height 7
click at [661, 273] on span "New Visitors" at bounding box center [656, 272] width 40 height 8
click at [676, 316] on button "Save" at bounding box center [665, 319] width 89 height 16
click at [664, 179] on div "New Visitors" at bounding box center [644, 178] width 39 height 7
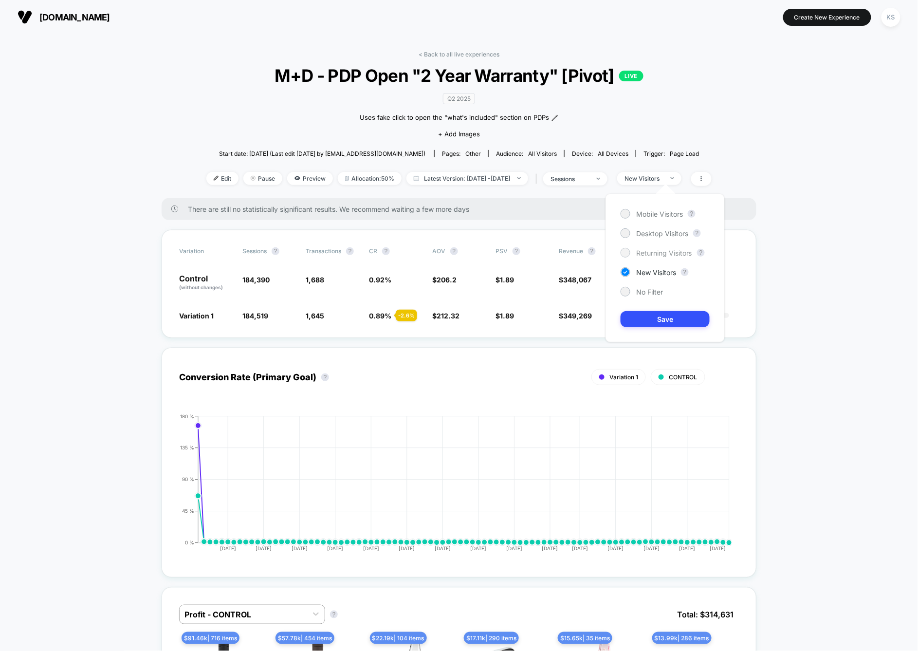
click at [668, 249] on span "Returning Visitors" at bounding box center [664, 253] width 56 height 8
click at [661, 315] on button "Save" at bounding box center [665, 319] width 89 height 16
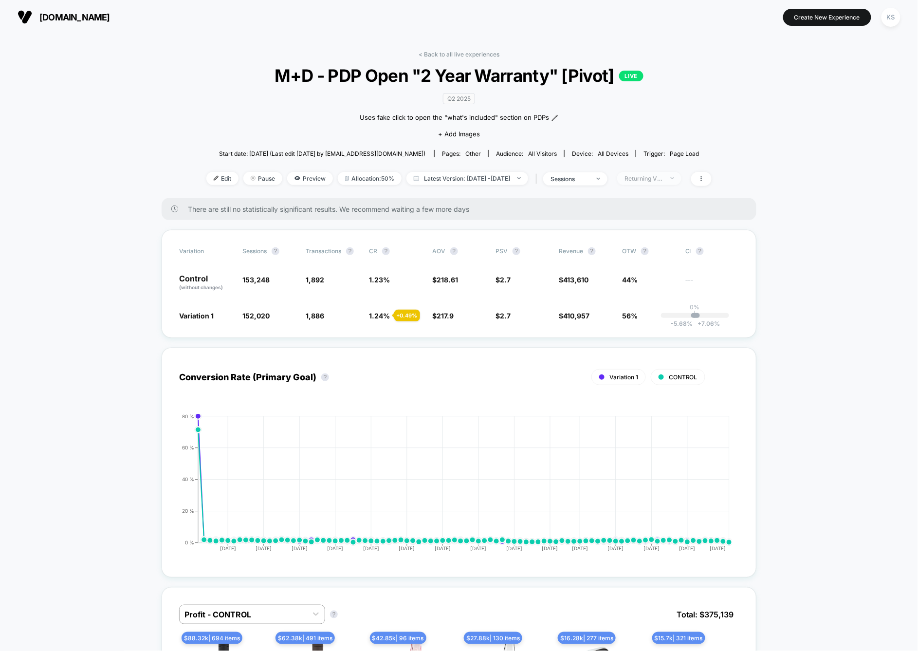
click at [664, 176] on div "Returning Visitors" at bounding box center [644, 178] width 39 height 7
click at [660, 213] on span "Mobile Visitors" at bounding box center [659, 214] width 47 height 8
click at [661, 318] on button "Save" at bounding box center [665, 319] width 89 height 16
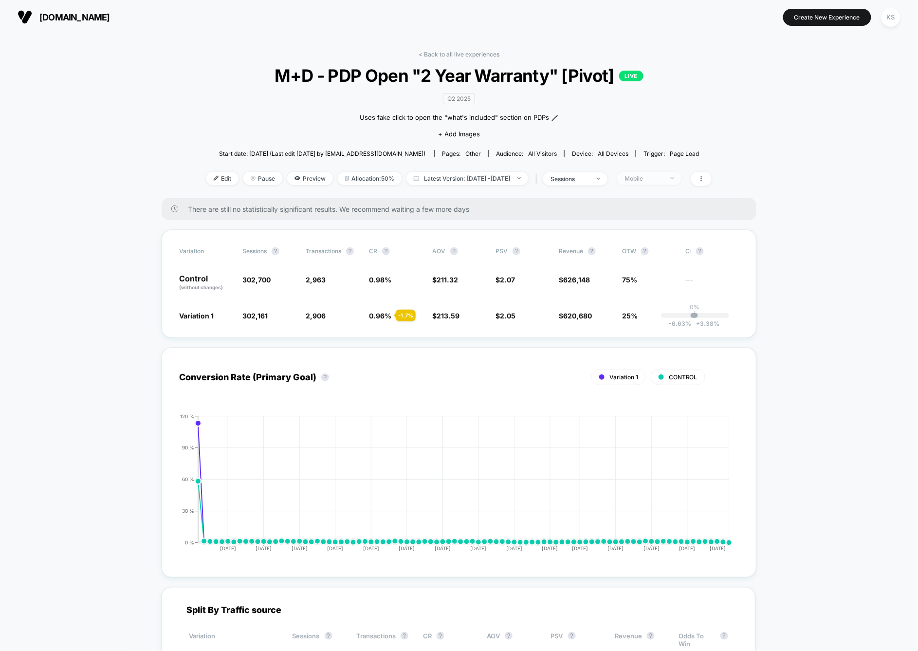
click at [682, 179] on span "Mobile" at bounding box center [649, 178] width 64 height 13
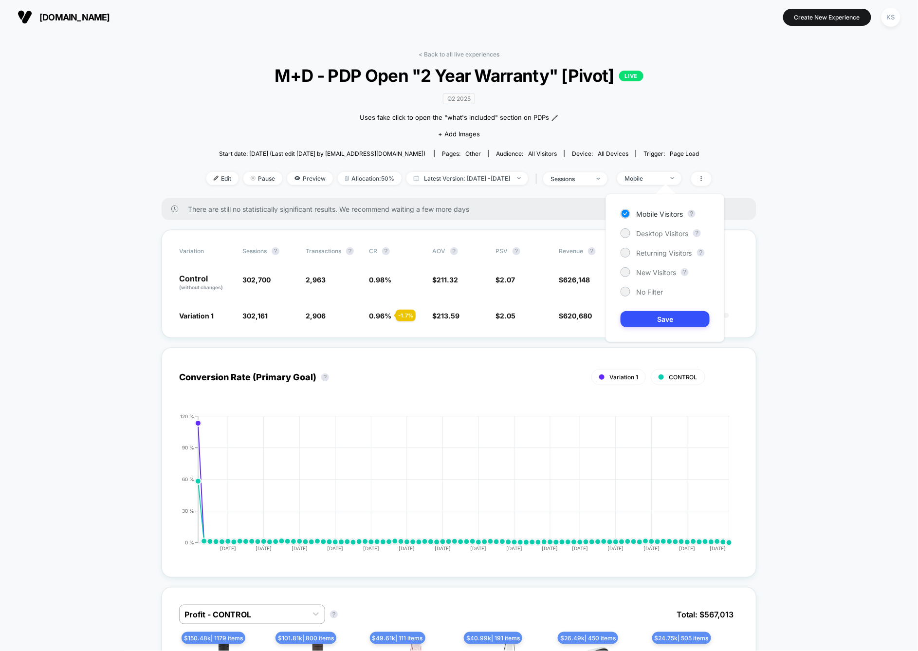
drag, startPoint x: 664, startPoint y: 240, endPoint x: 667, endPoint y: 235, distance: 5.6
click at [664, 240] on div "Mobile Visitors ? Desktop Visitors ? Returning Visitors ? New Visitors ? No Fil…" at bounding box center [665, 268] width 119 height 149
click at [668, 235] on span "Desktop Visitors" at bounding box center [662, 233] width 52 height 8
click at [674, 211] on span "Mobile Visitors" at bounding box center [659, 214] width 47 height 8
click at [670, 316] on button "Save" at bounding box center [665, 319] width 89 height 16
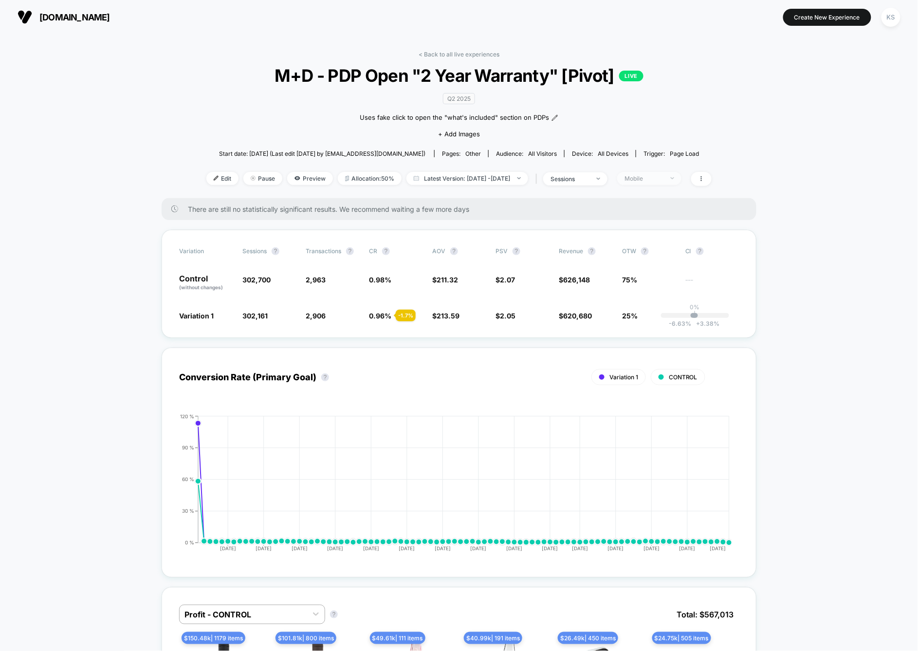
click at [682, 178] on span "Mobile" at bounding box center [649, 178] width 64 height 13
click at [651, 234] on span "Desktop Visitors" at bounding box center [662, 233] width 52 height 8
click at [650, 320] on button "Save" at bounding box center [665, 319] width 89 height 16
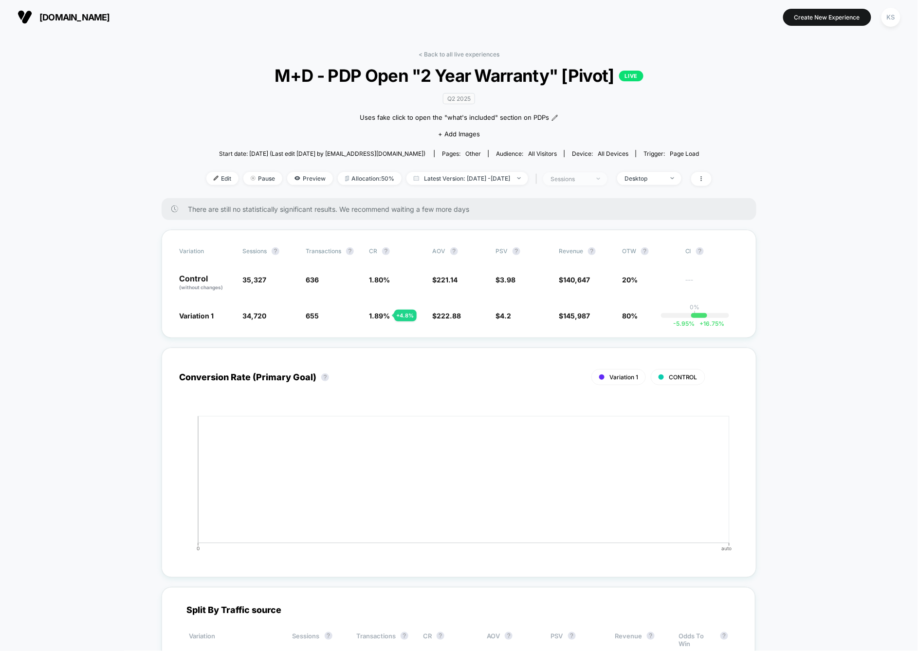
click at [604, 173] on span "sessions" at bounding box center [575, 178] width 64 height 13
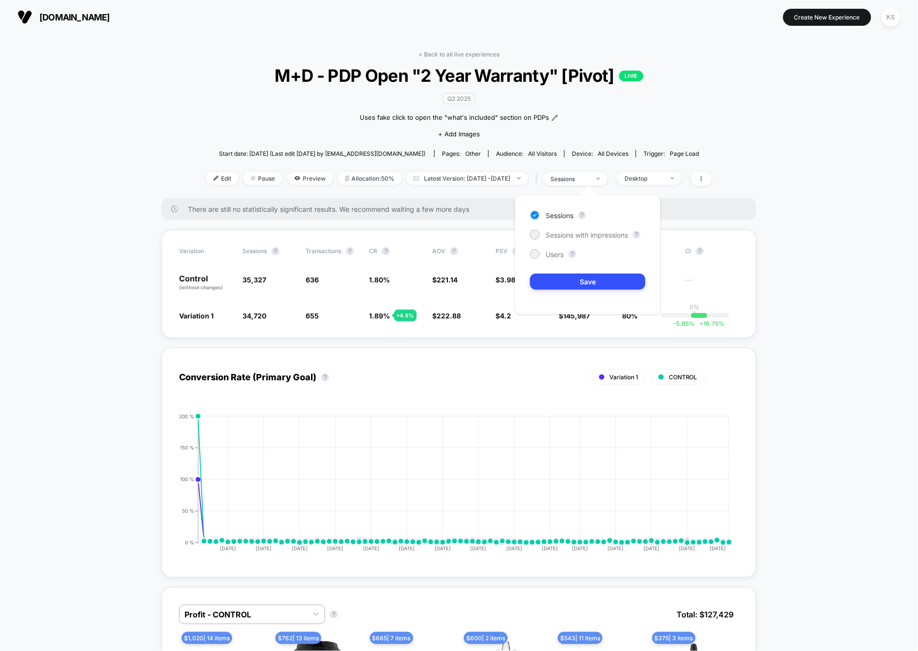
drag, startPoint x: 789, startPoint y: 163, endPoint x: 780, endPoint y: 164, distance: 8.4
click at [712, 182] on span at bounding box center [701, 179] width 20 height 14
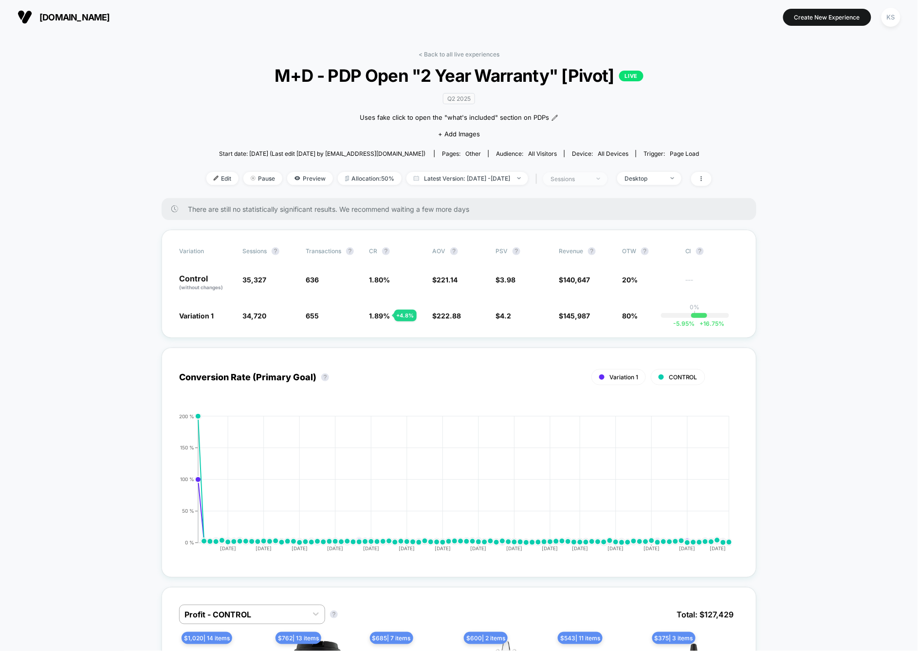
click at [582, 176] on div "sessions" at bounding box center [570, 178] width 39 height 7
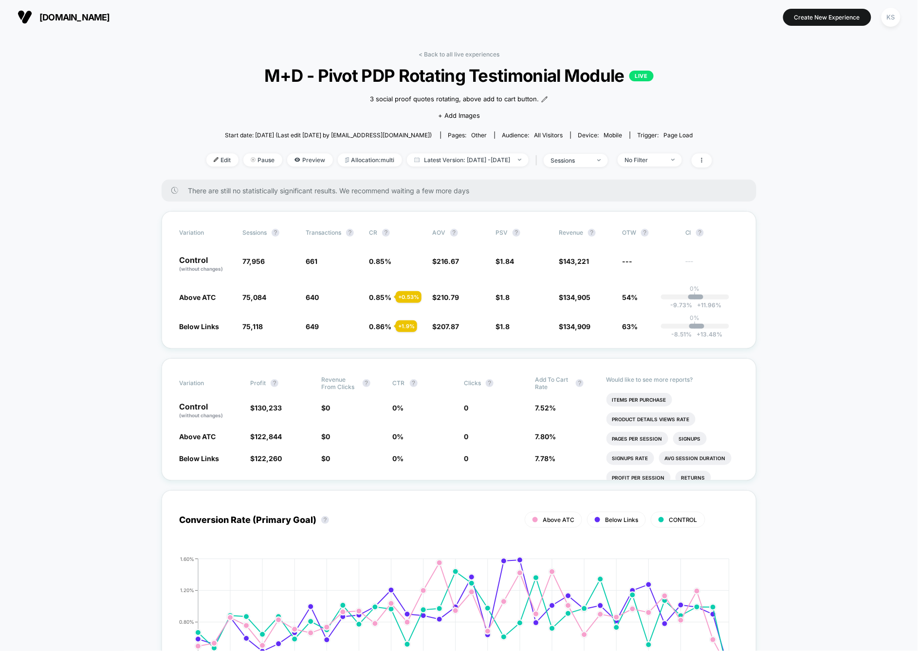
scroll to position [32, 0]
